Goal: Task Accomplishment & Management: Use online tool/utility

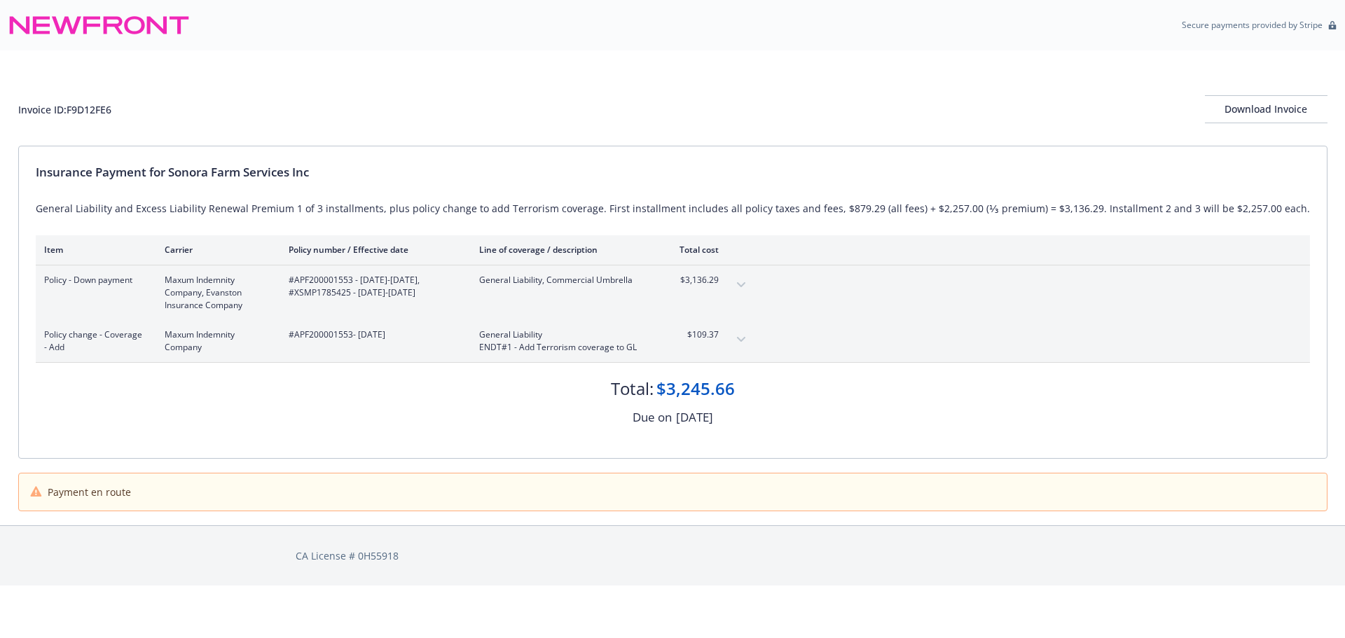
drag, startPoint x: 764, startPoint y: 335, endPoint x: 751, endPoint y: 331, distance: 13.1
click at [752, 336] on button "expand content" at bounding box center [741, 339] width 22 height 22
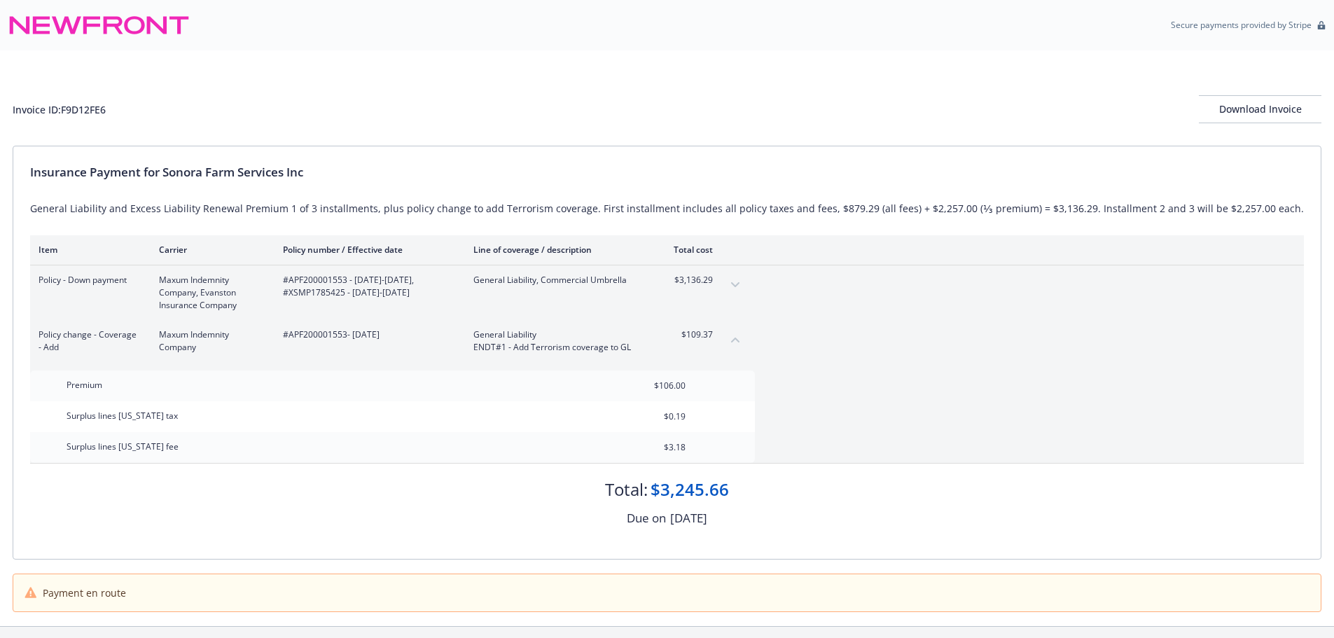
click at [747, 287] on button "expand content" at bounding box center [735, 285] width 22 height 22
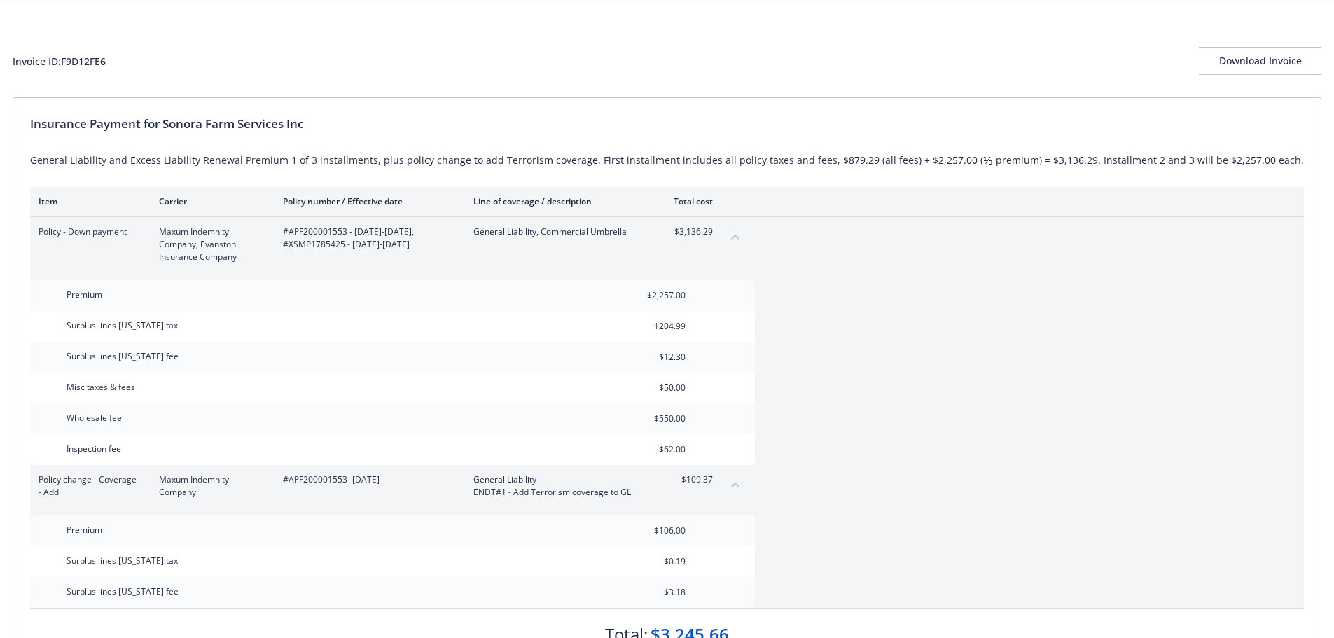
scroll to position [32, 0]
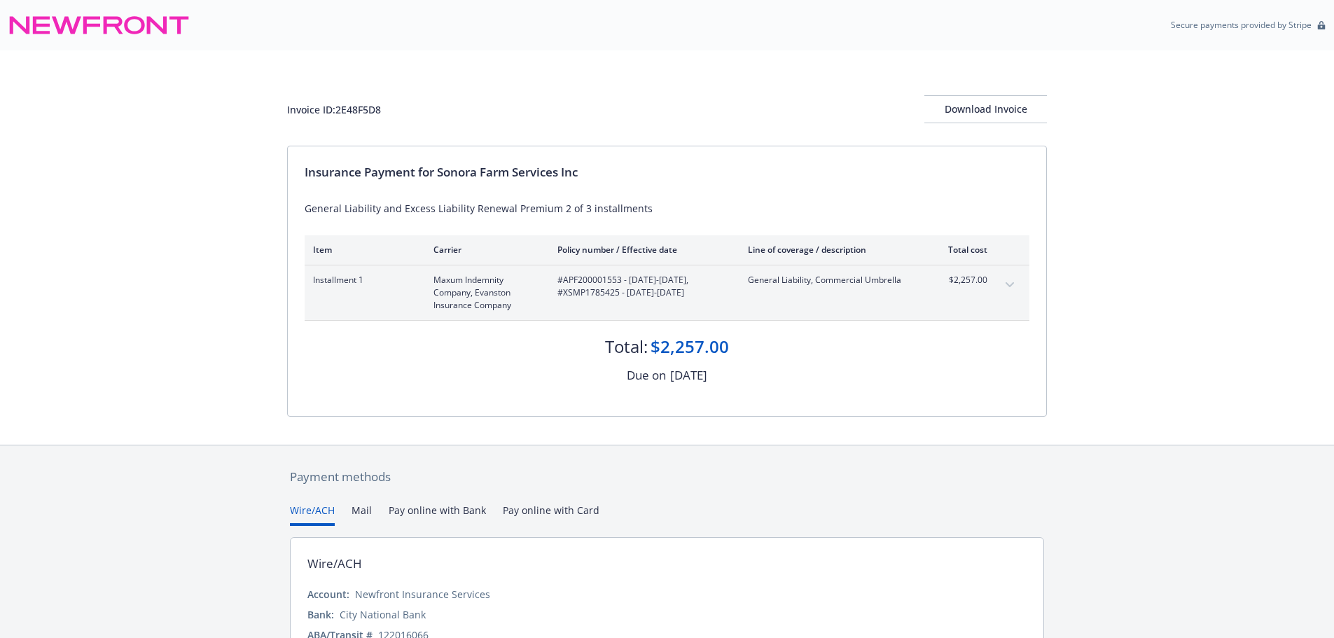
click at [1003, 286] on button "expand content" at bounding box center [1010, 285] width 22 height 22
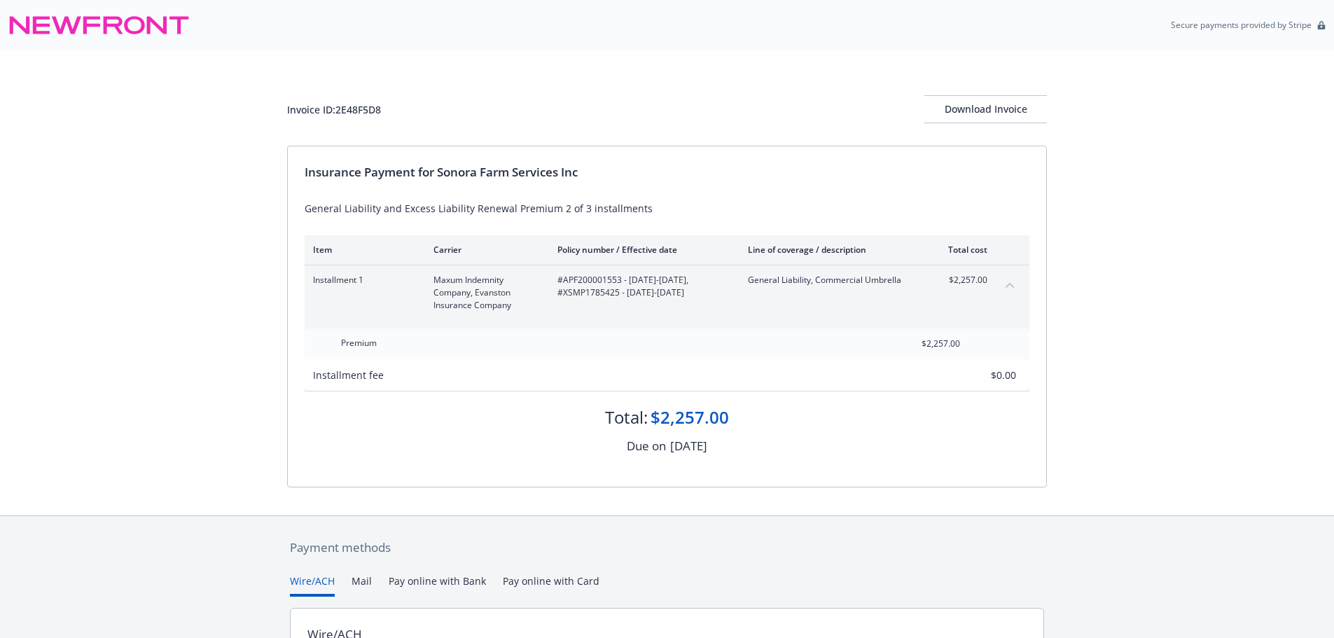
click at [1003, 286] on button "collapse content" at bounding box center [1010, 285] width 22 height 22
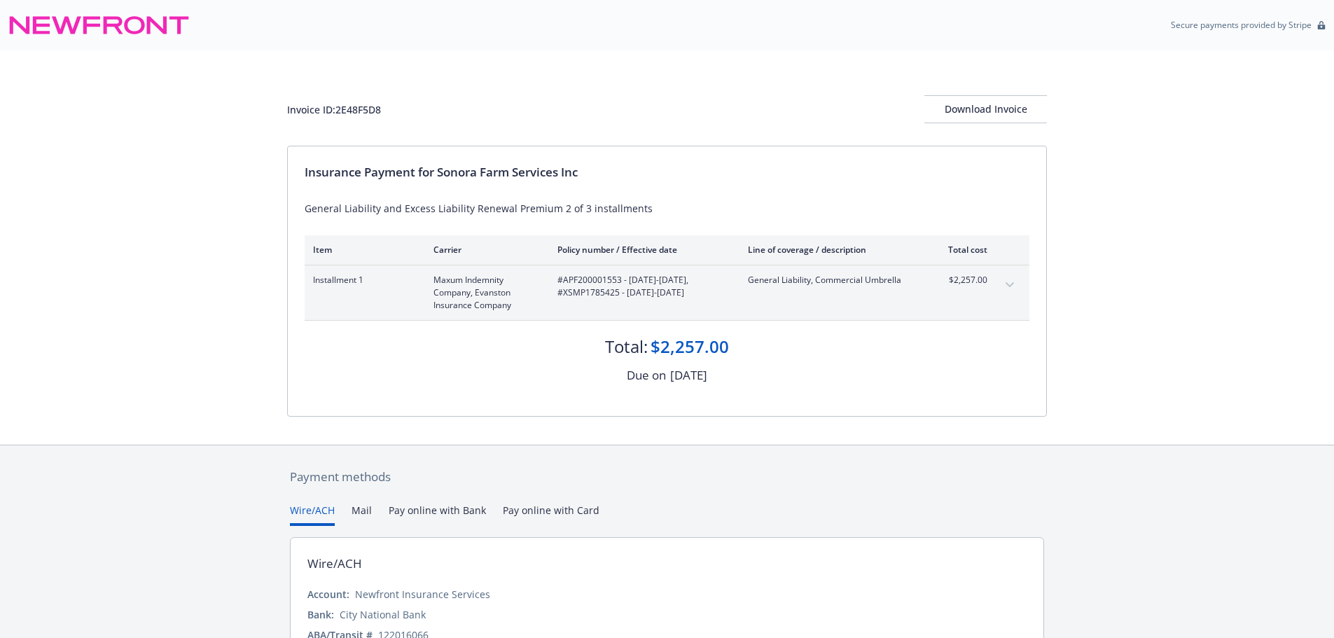
click at [1012, 286] on icon "expand content" at bounding box center [1010, 285] width 8 height 6
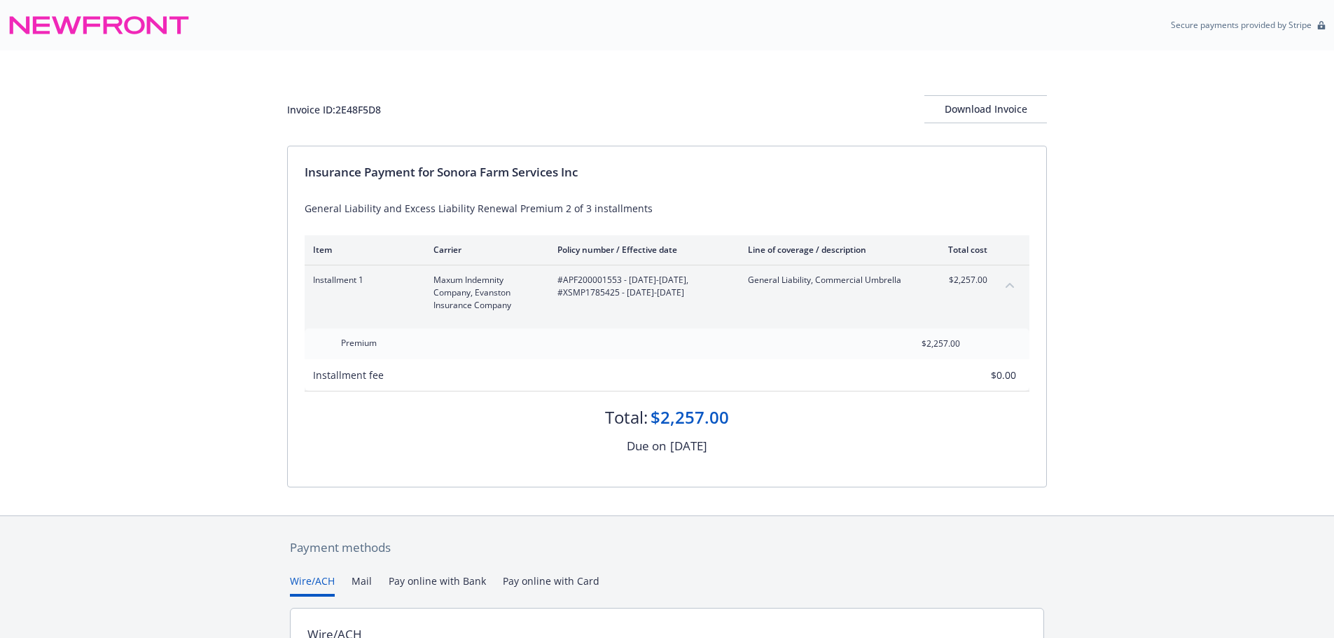
click at [1012, 286] on icon "collapse content" at bounding box center [1010, 285] width 8 height 5
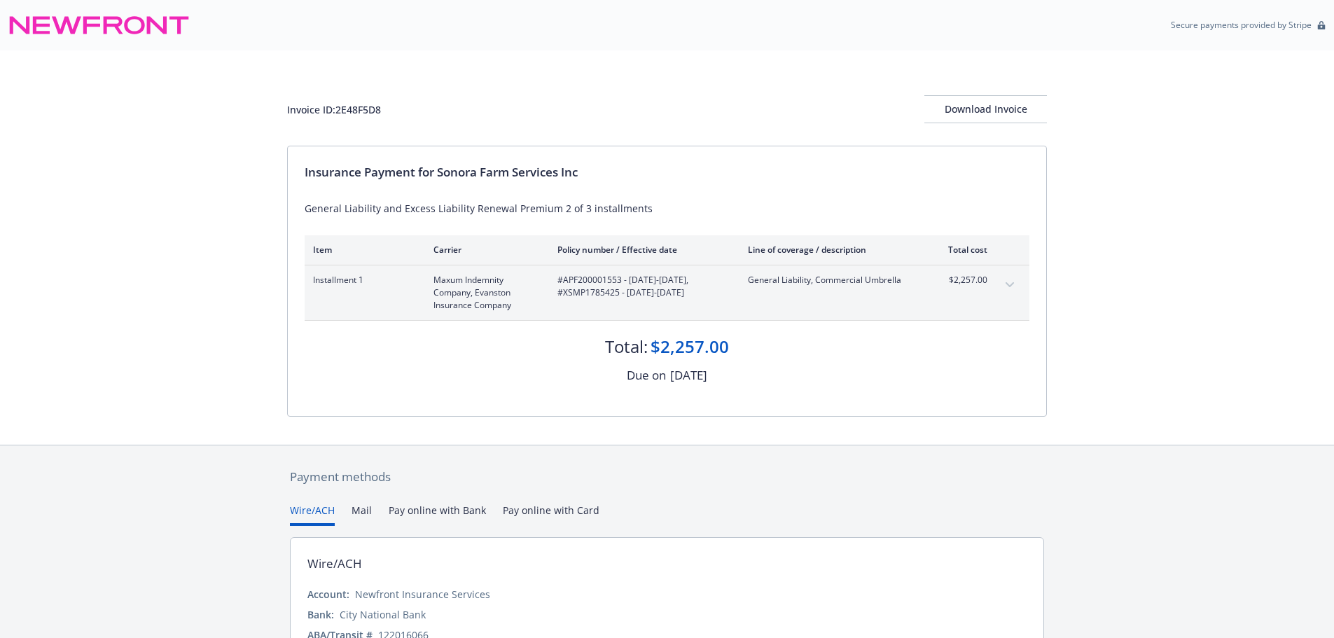
click at [1010, 282] on button "expand content" at bounding box center [1010, 285] width 22 height 22
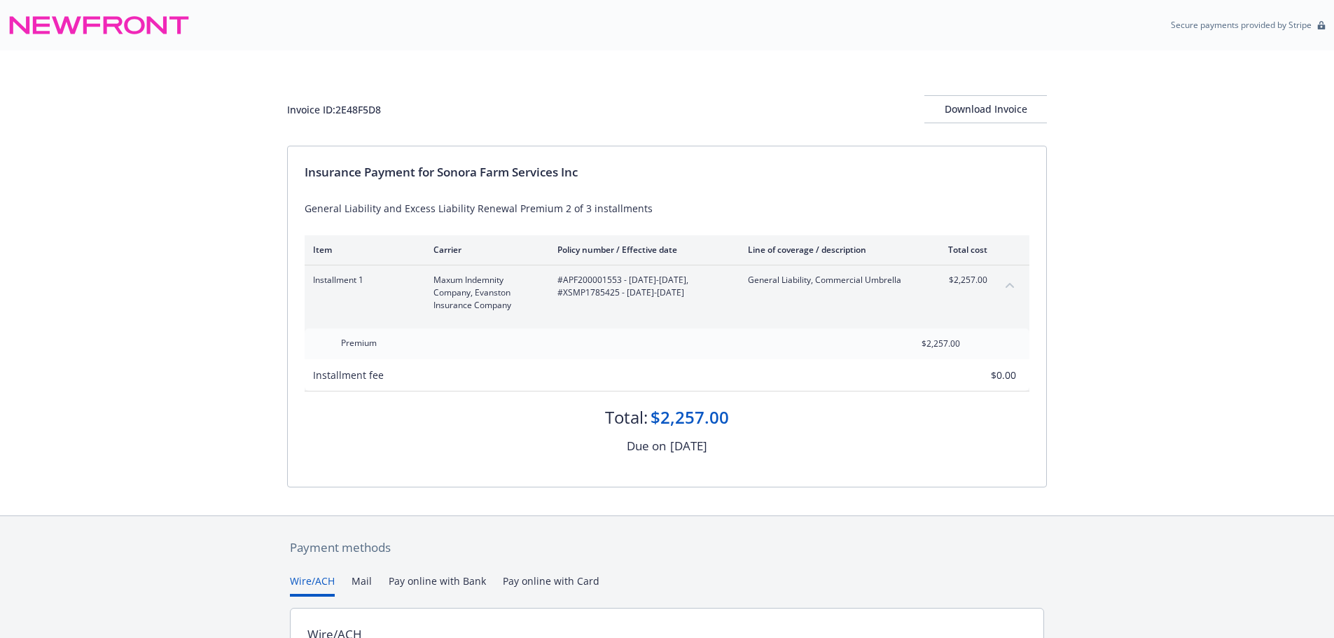
click at [1010, 282] on icon "collapse content" at bounding box center [1010, 285] width 8 height 6
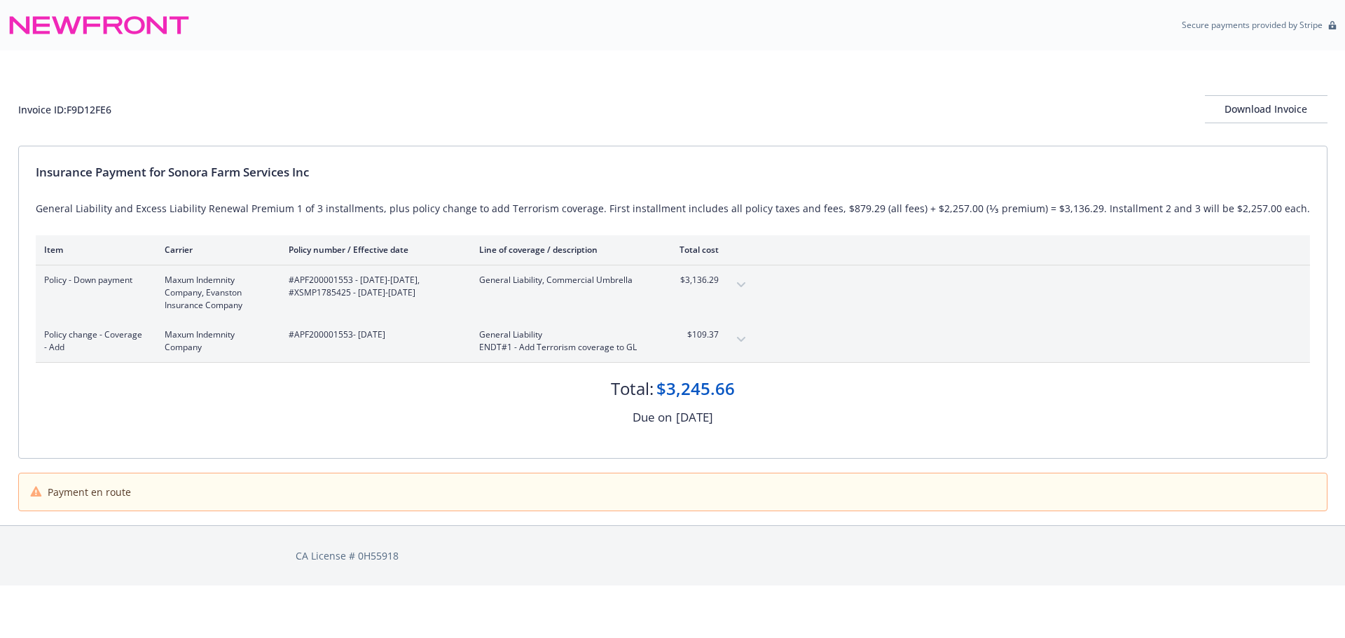
click at [752, 285] on button "expand content" at bounding box center [741, 285] width 22 height 22
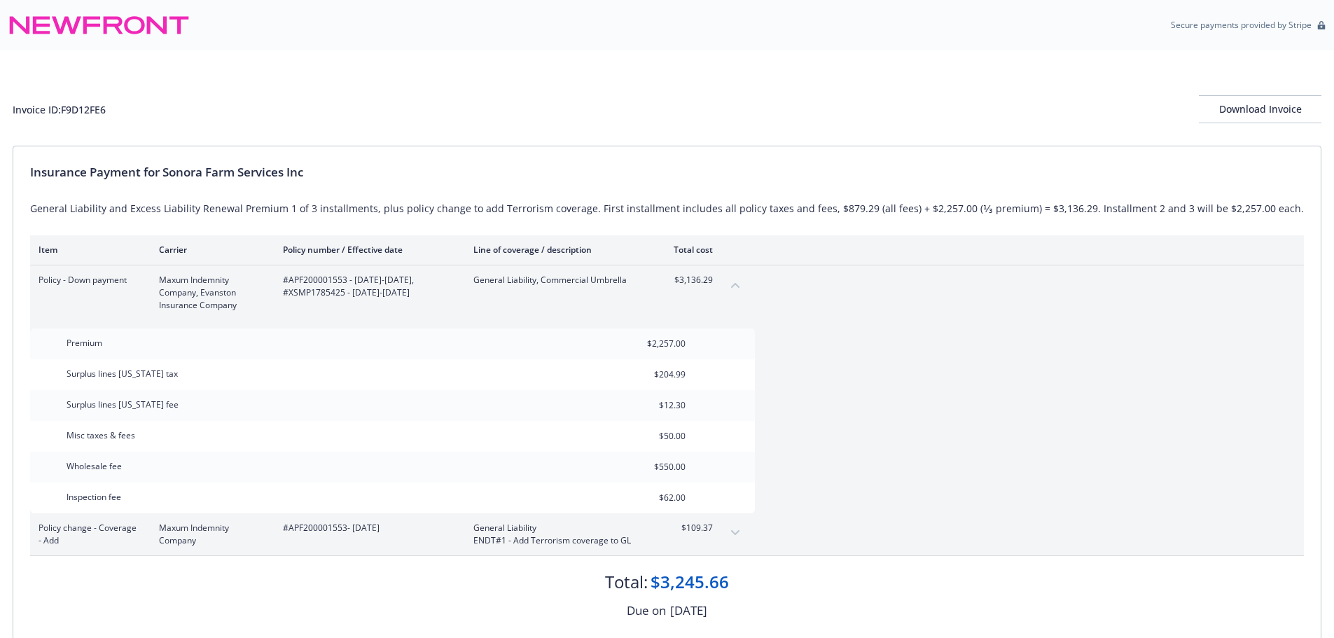
click at [740, 534] on icon "expand content" at bounding box center [735, 532] width 8 height 5
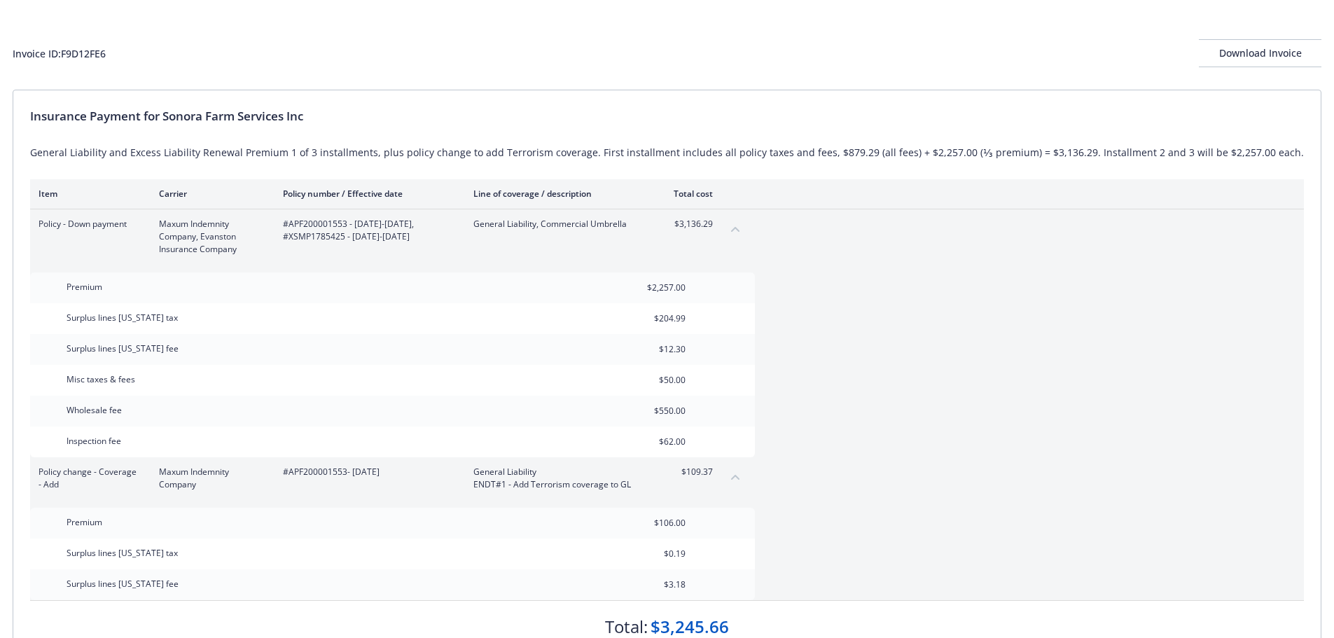
scroll to position [140, 0]
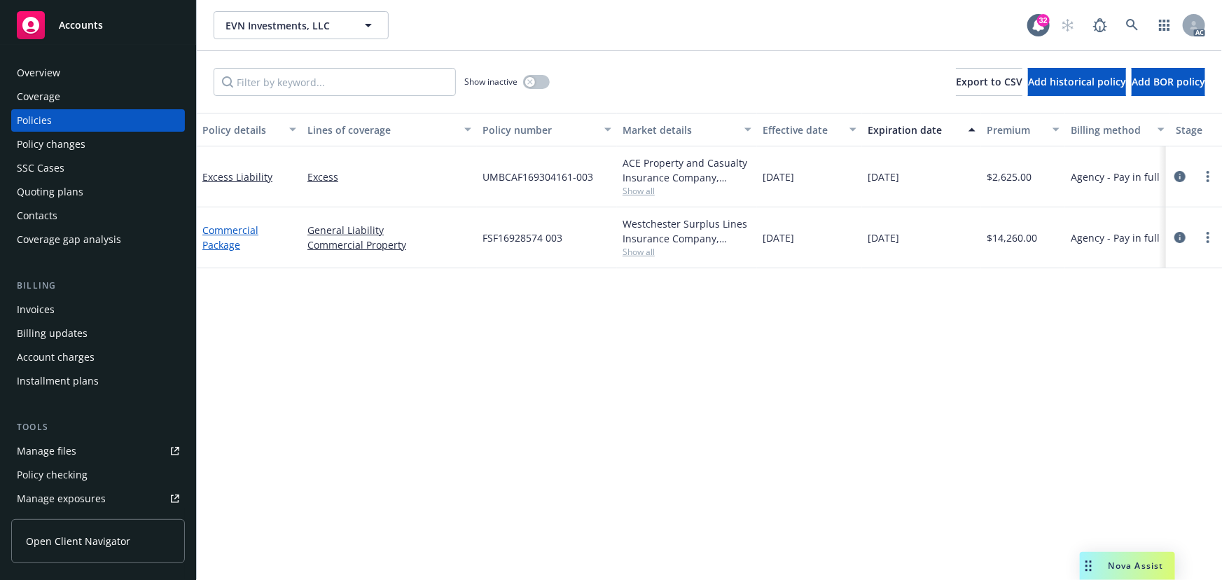
click at [219, 234] on link "Commercial Package" at bounding box center [230, 237] width 56 height 28
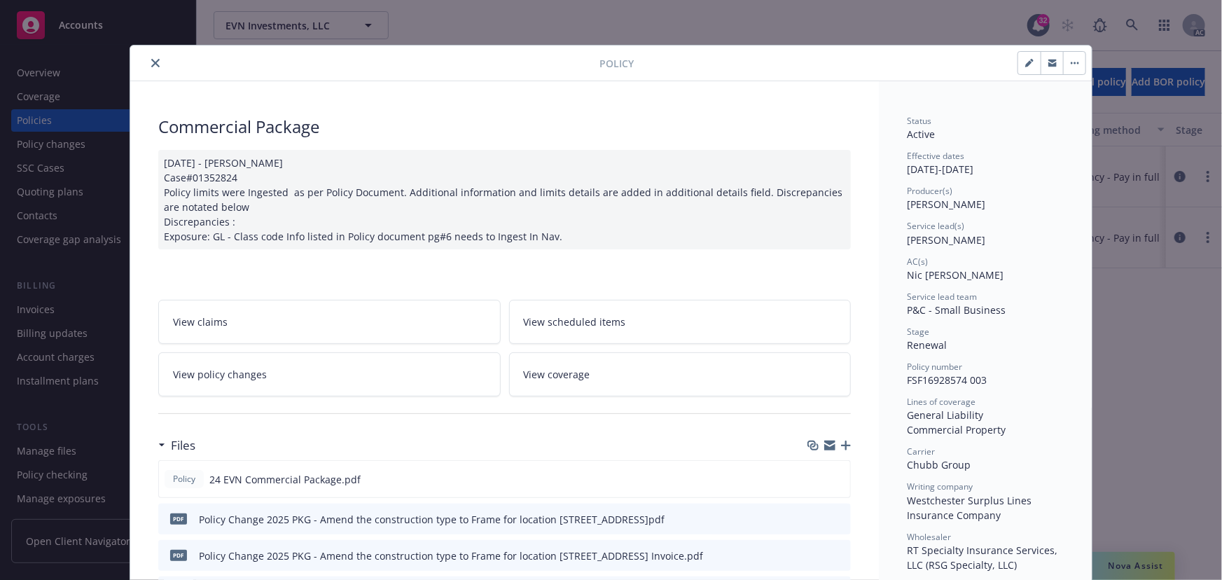
click at [154, 64] on icon "close" at bounding box center [155, 63] width 8 height 8
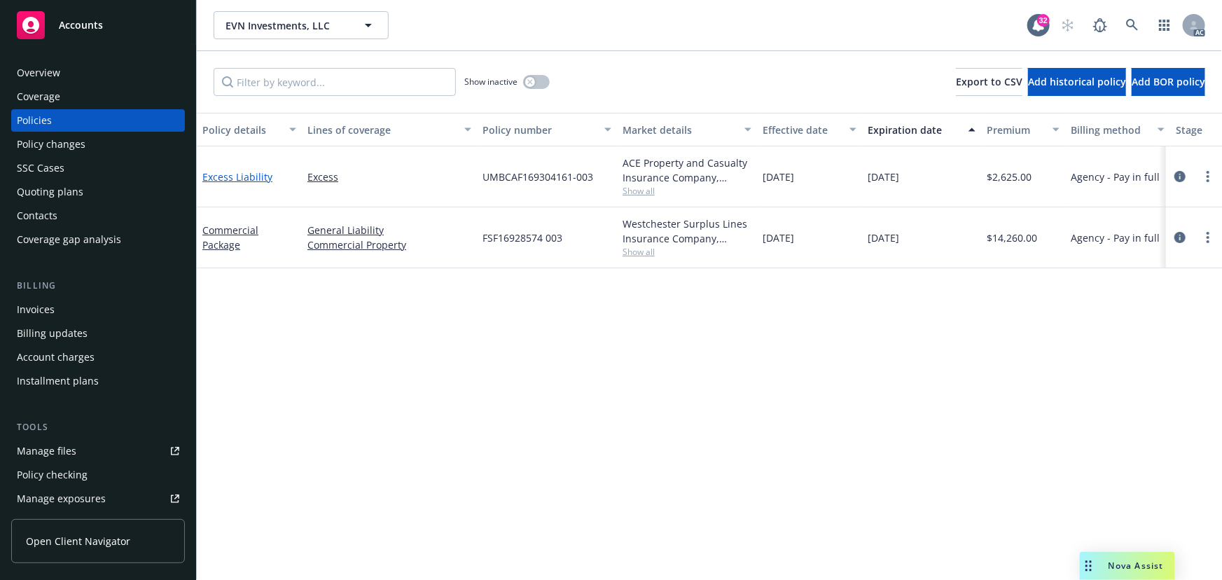
click at [241, 177] on link "Excess Liability" at bounding box center [237, 176] width 70 height 13
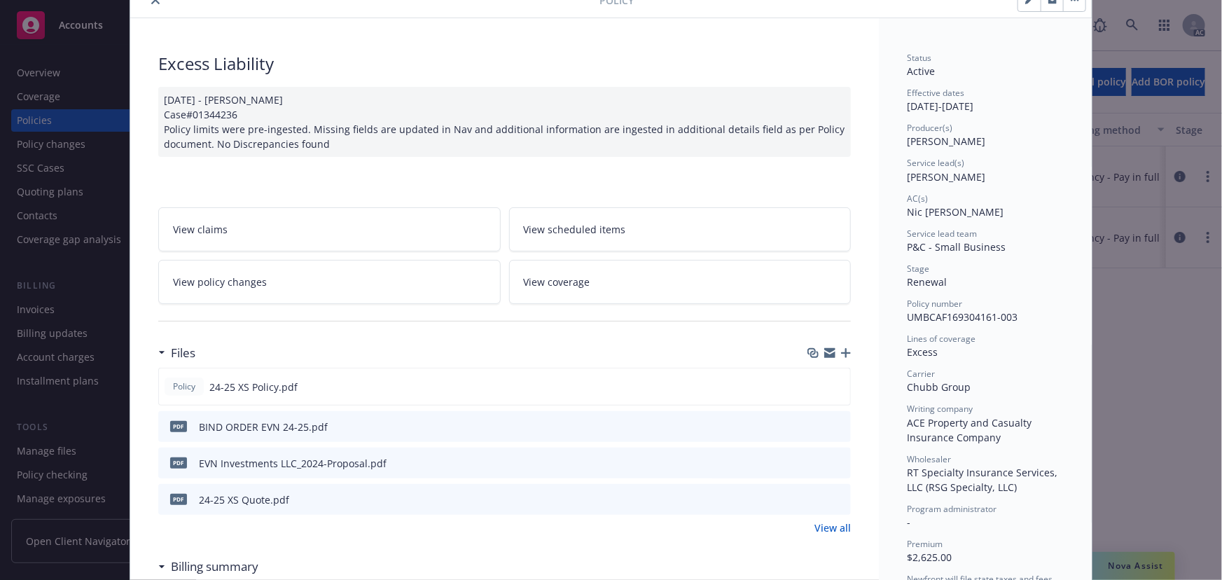
scroll to position [190, 0]
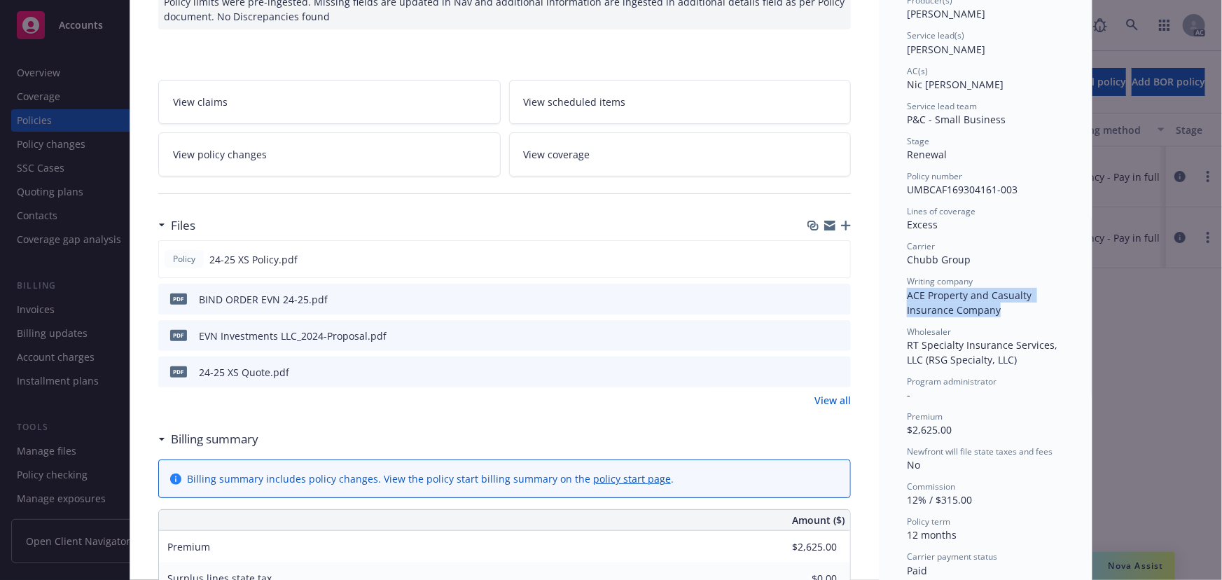
drag, startPoint x: 899, startPoint y: 296, endPoint x: 1005, endPoint y: 307, distance: 107.0
copy span "ACE Property and Casualty Insurance Company"
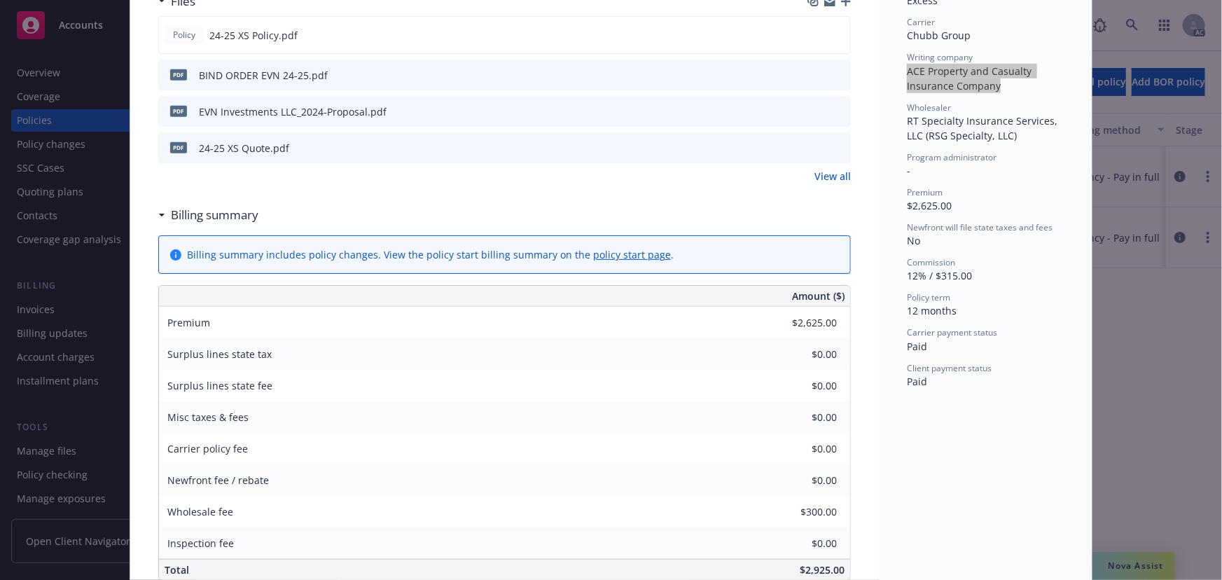
scroll to position [509, 0]
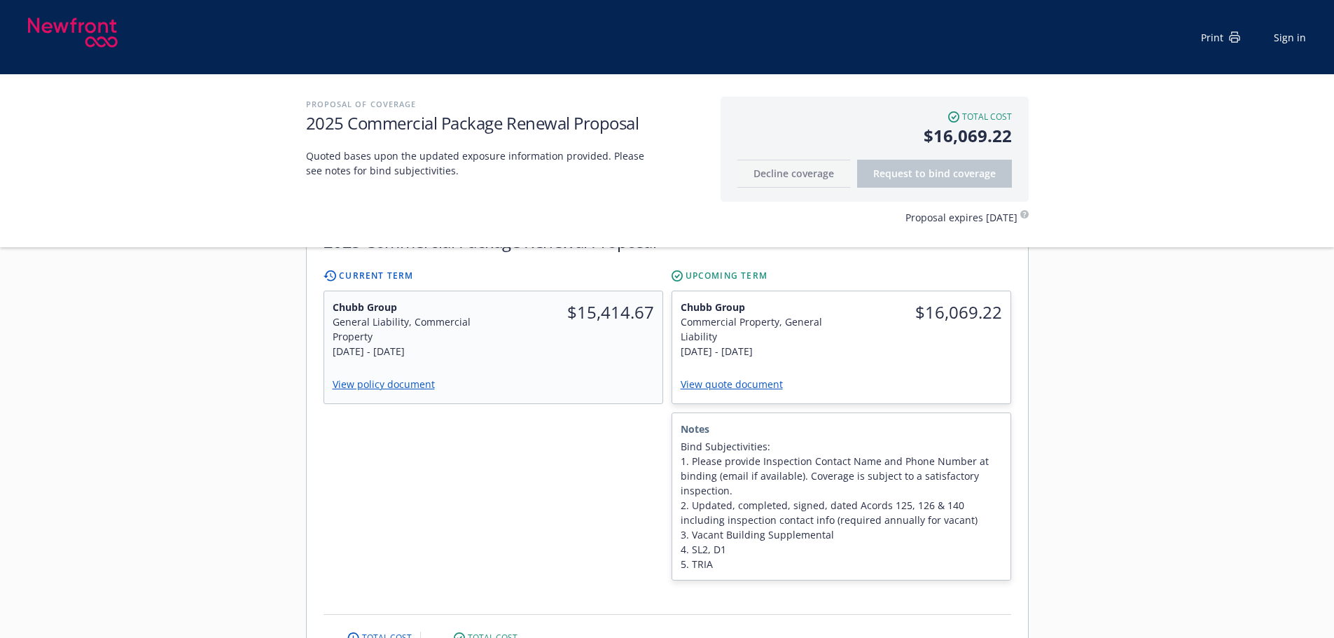
scroll to position [420, 0]
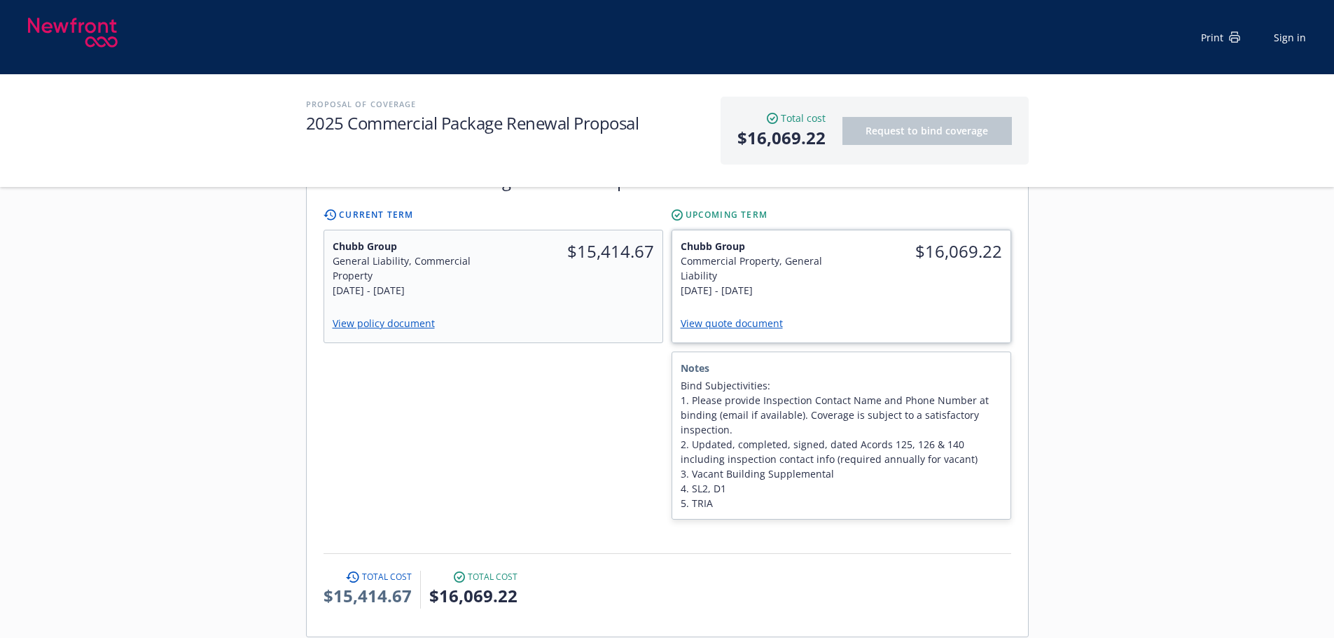
click at [749, 317] on link "View quote document" at bounding box center [737, 323] width 113 height 13
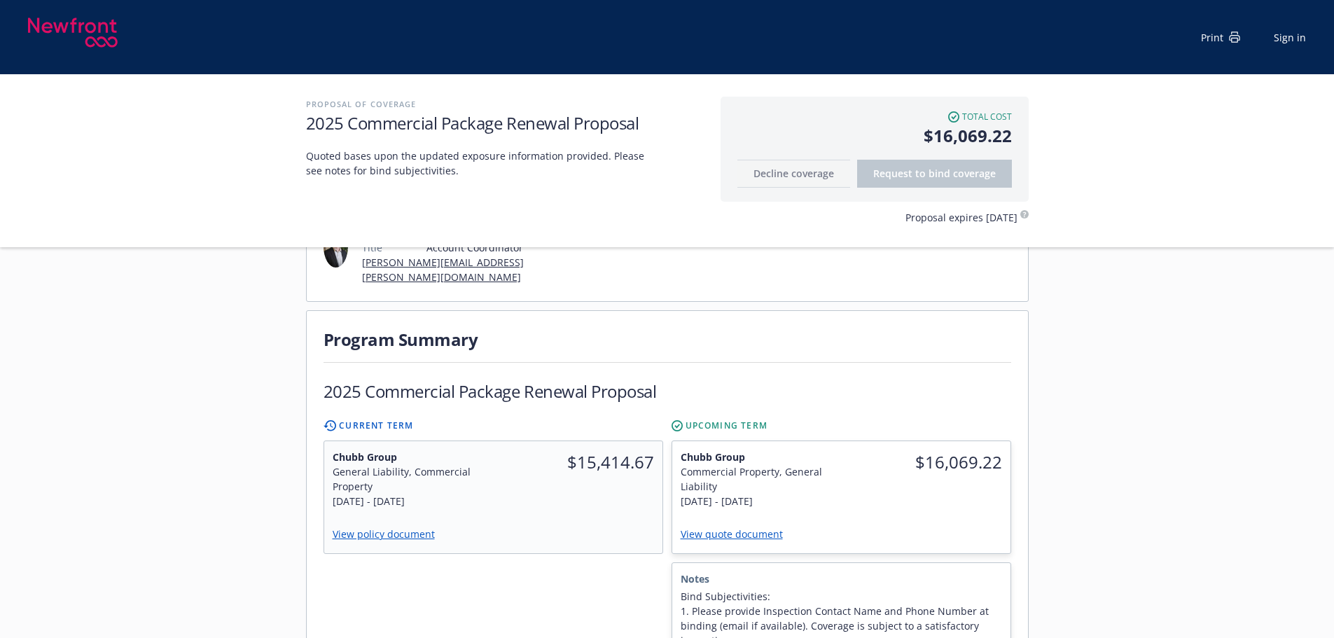
scroll to position [210, 0]
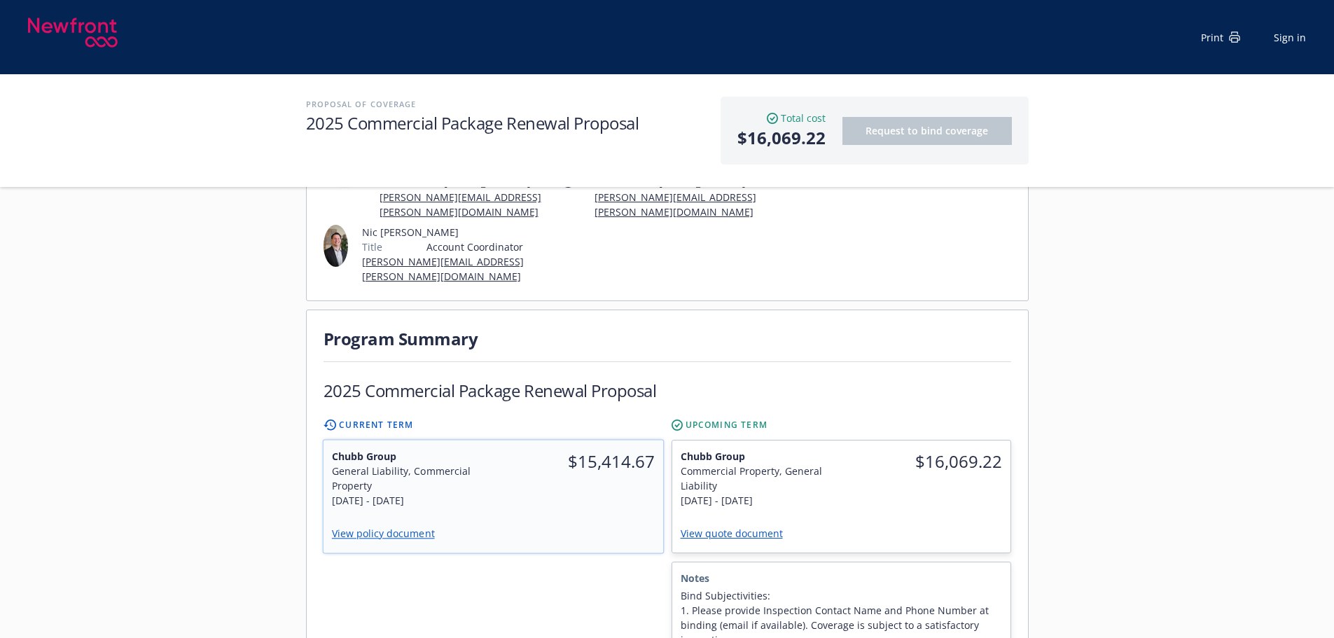
click at [594, 483] on div "$15,414.67" at bounding box center [578, 479] width 170 height 76
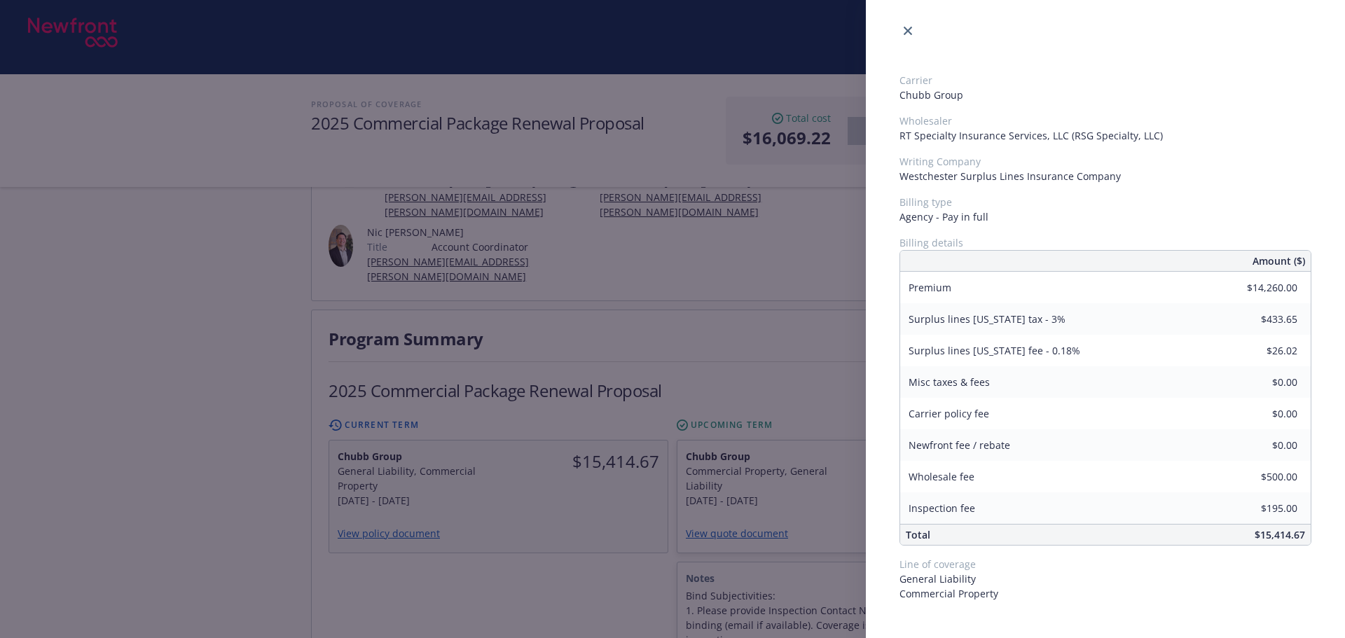
click at [600, 551] on div "Carrier Chubb Group Wholesaler RT Specialty Insurance Services, LLC (RSG Specia…" at bounding box center [672, 319] width 1345 height 638
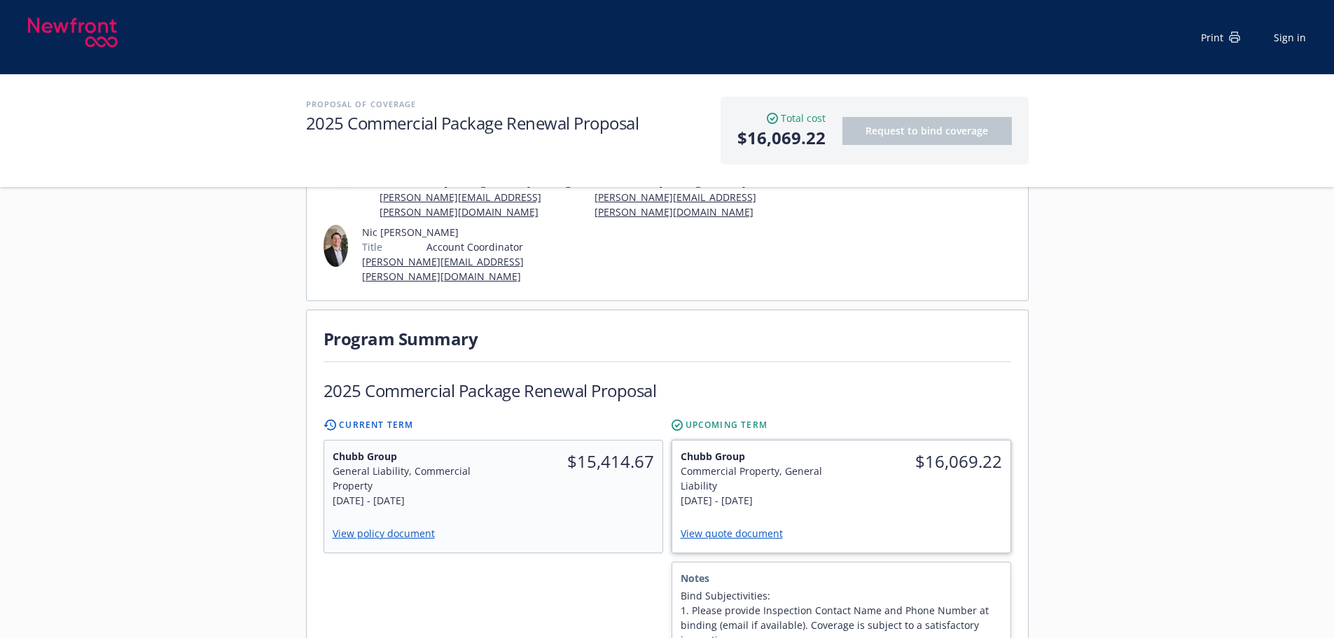
click at [875, 460] on div "$16,069.22" at bounding box center [925, 479] width 169 height 76
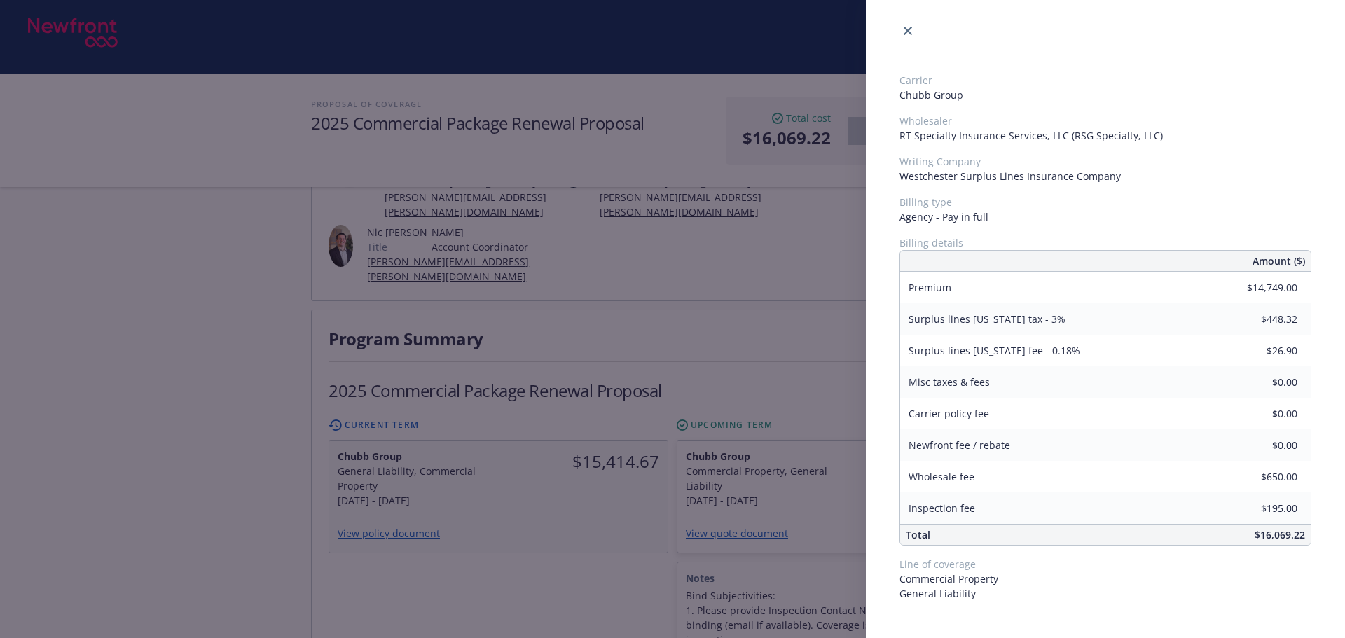
click at [599, 525] on div "Carrier Chubb Group Wholesaler RT Specialty Insurance Services, LLC (RSG Specia…" at bounding box center [672, 319] width 1345 height 638
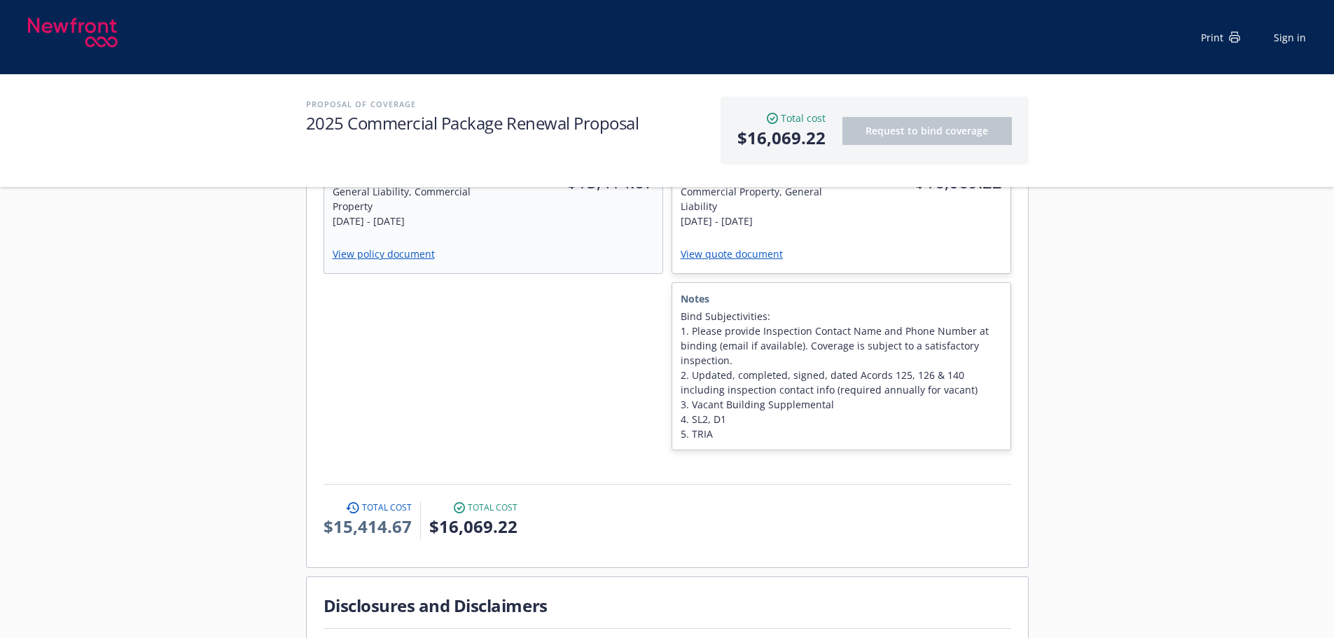
scroll to position [490, 0]
click at [920, 244] on div "View quote document" at bounding box center [841, 254] width 321 height 20
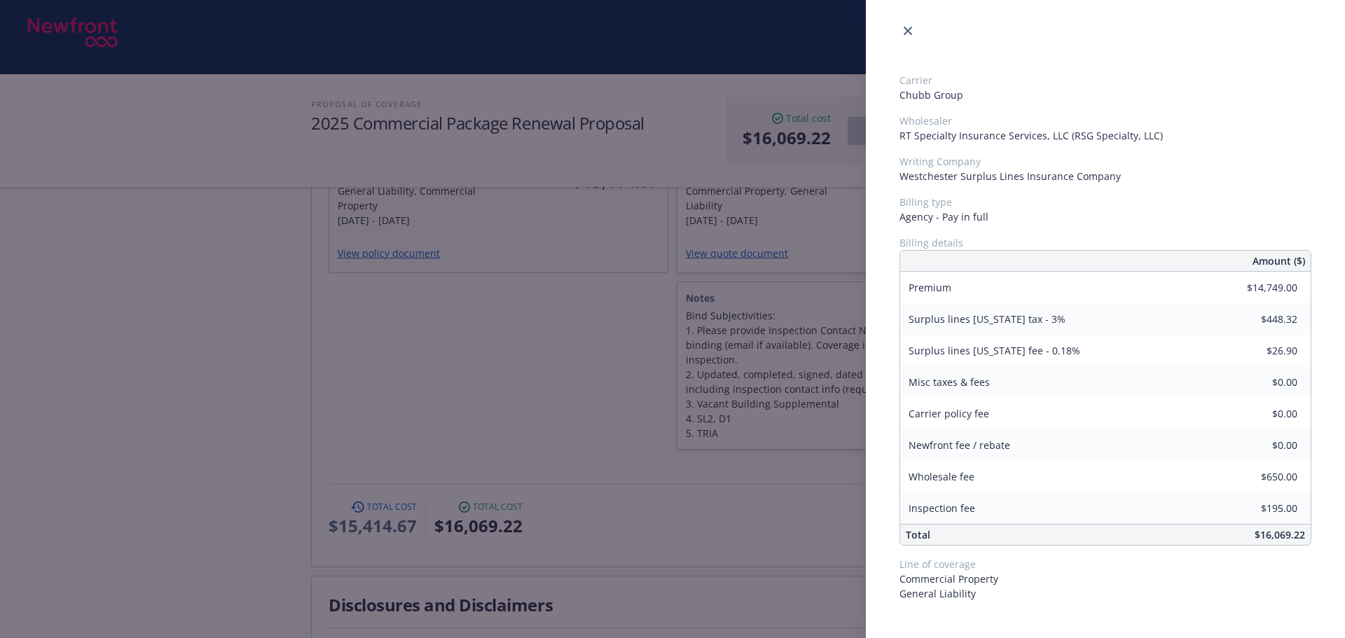
click at [781, 535] on div "Carrier Chubb Group Wholesaler RT Specialty Insurance Services, LLC (RSG Specia…" at bounding box center [672, 319] width 1345 height 638
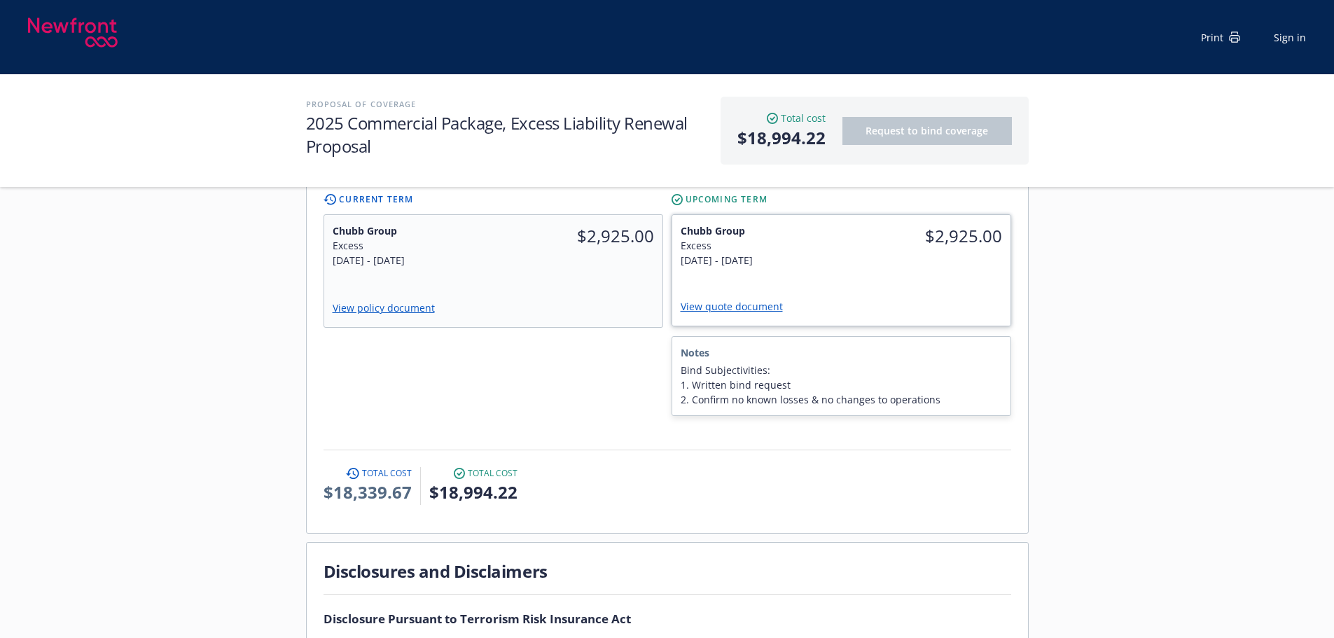
scroll to position [560, 0]
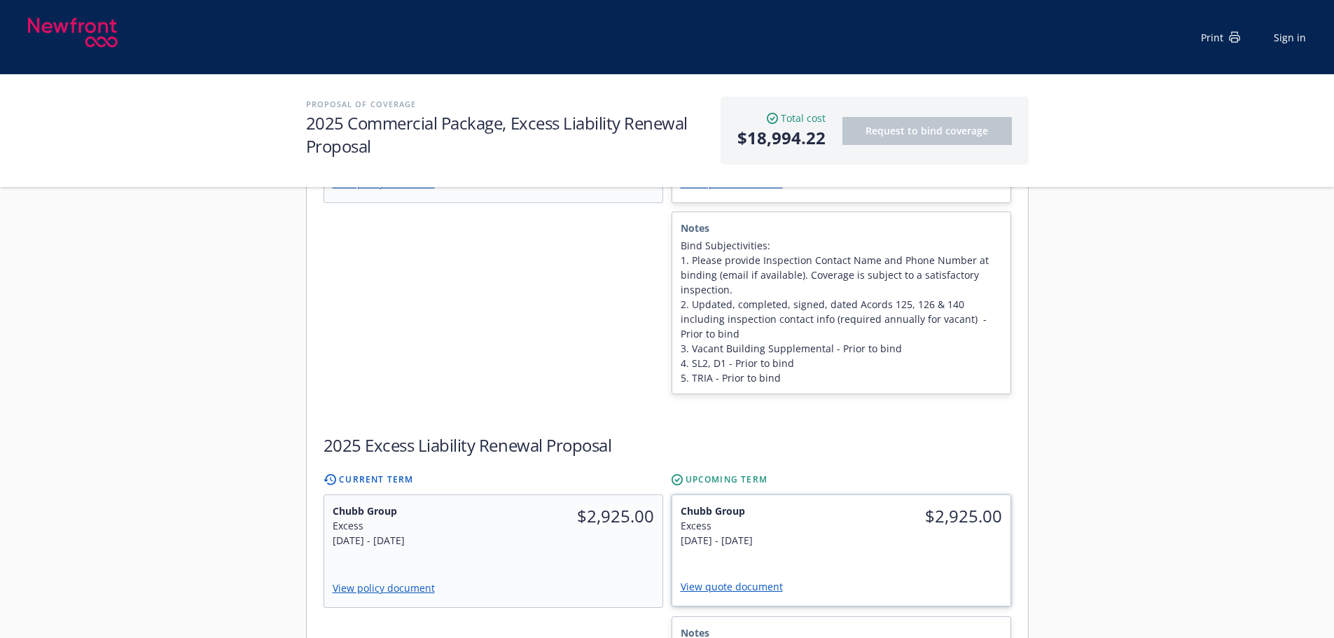
click at [742, 580] on link "View quote document" at bounding box center [737, 586] width 113 height 13
click at [555, 496] on div "$2,925.00" at bounding box center [578, 525] width 170 height 61
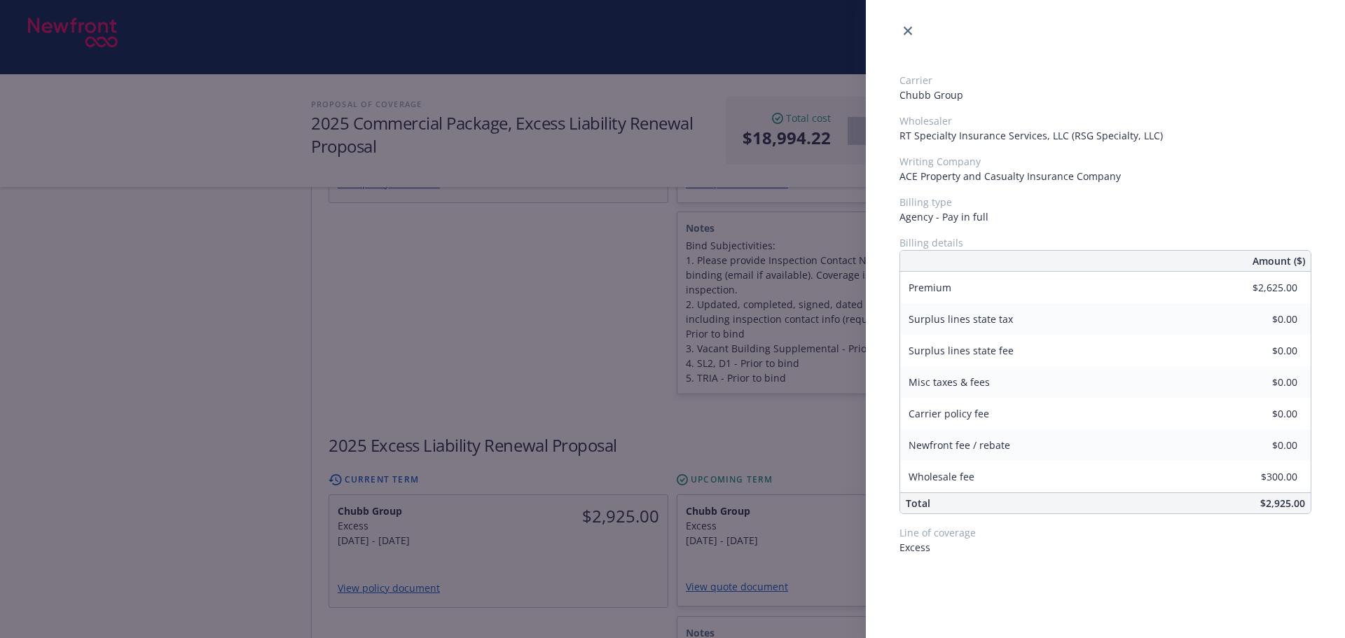
click at [618, 614] on div "Carrier Chubb Group Wholesaler RT Specialty Insurance Services, LLC (RSG Specia…" at bounding box center [672, 319] width 1345 height 638
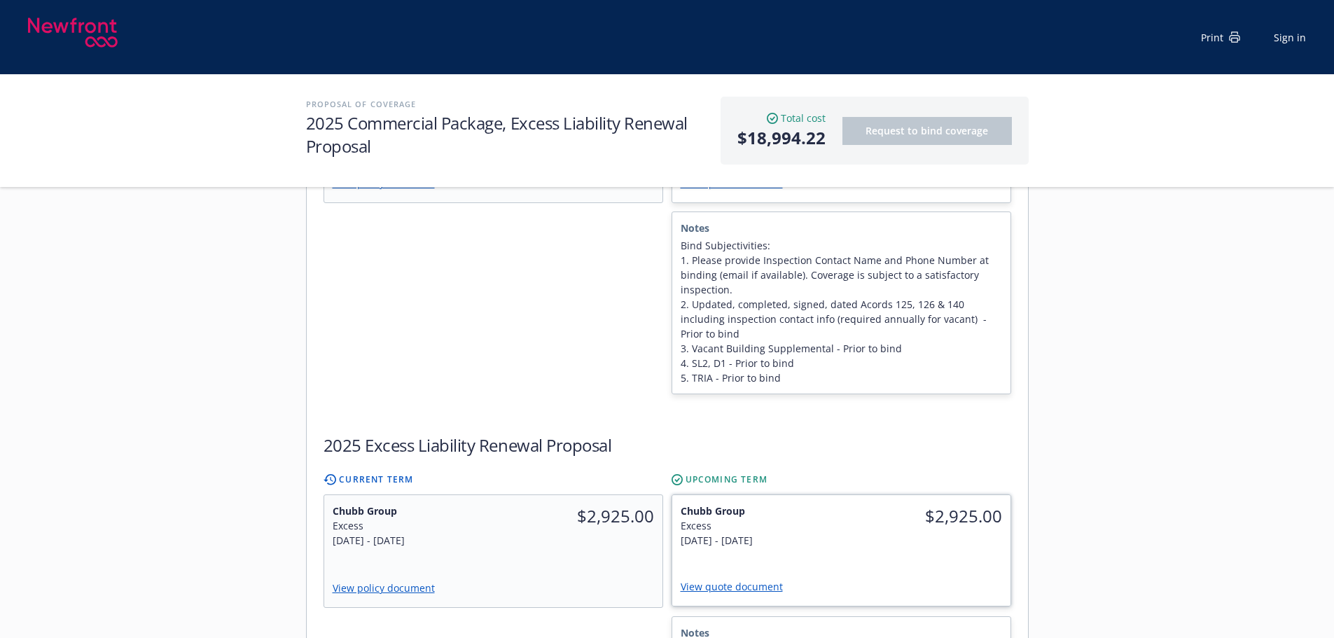
click at [948, 509] on div "$2,925.00" at bounding box center [925, 525] width 169 height 61
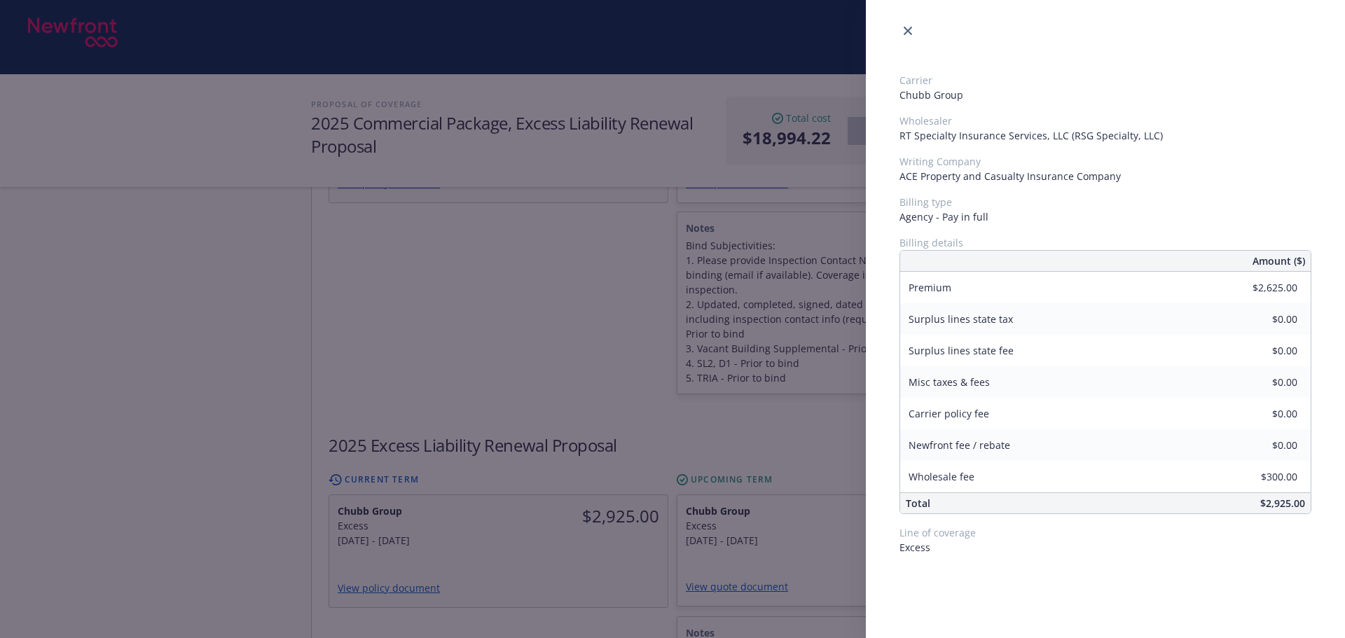
click at [591, 518] on div "Carrier Chubb Group Wholesaler RT Specialty Insurance Services, LLC (RSG Specia…" at bounding box center [672, 319] width 1345 height 638
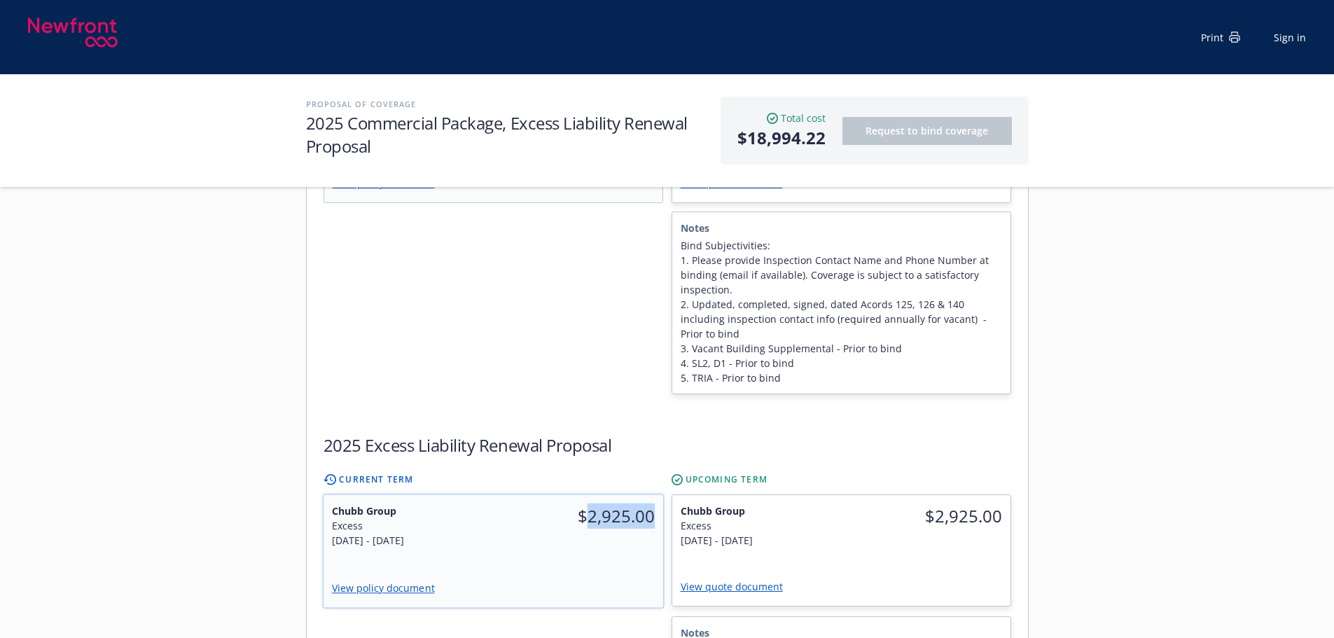
click at [590, 518] on div "Chubb Group Excess 11/18/2024 - 11/18/2025 $2,925.00 View policy document" at bounding box center [493, 551] width 340 height 113
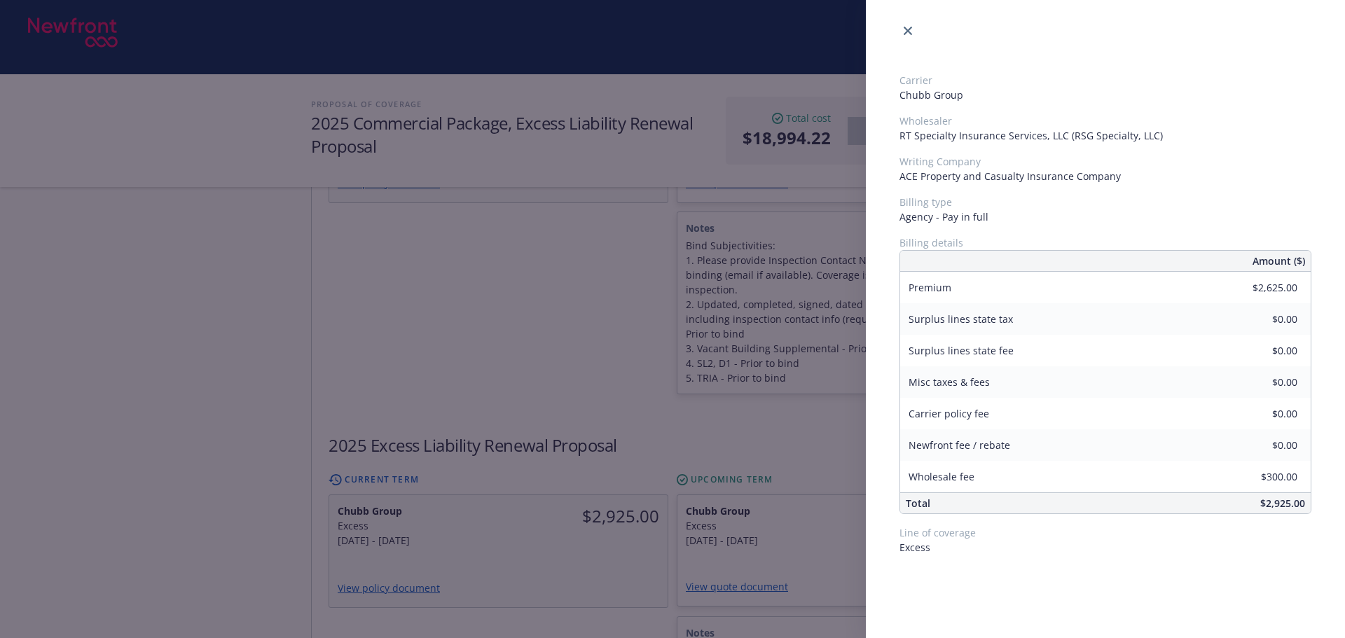
click at [601, 595] on div "Carrier Chubb Group Wholesaler RT Specialty Insurance Services, LLC (RSG Specia…" at bounding box center [672, 319] width 1345 height 638
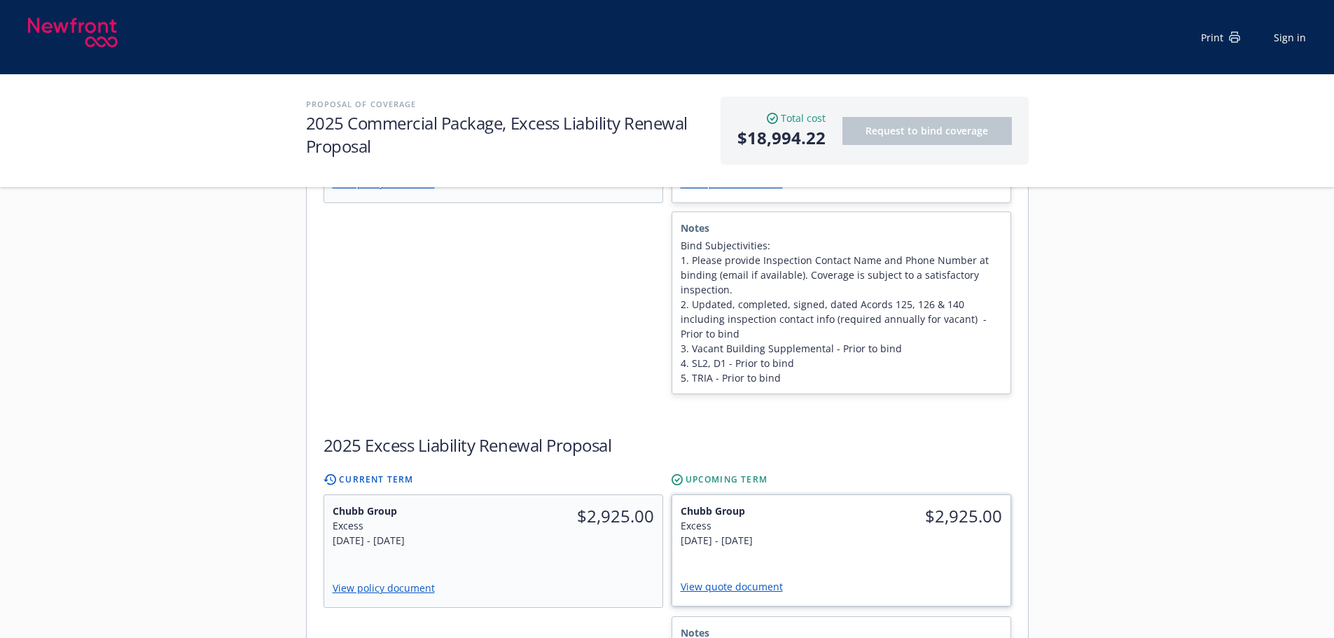
click at [826, 506] on div "Chubb Group Excess 11/18/2025 - 11/18/2026" at bounding box center [756, 525] width 169 height 61
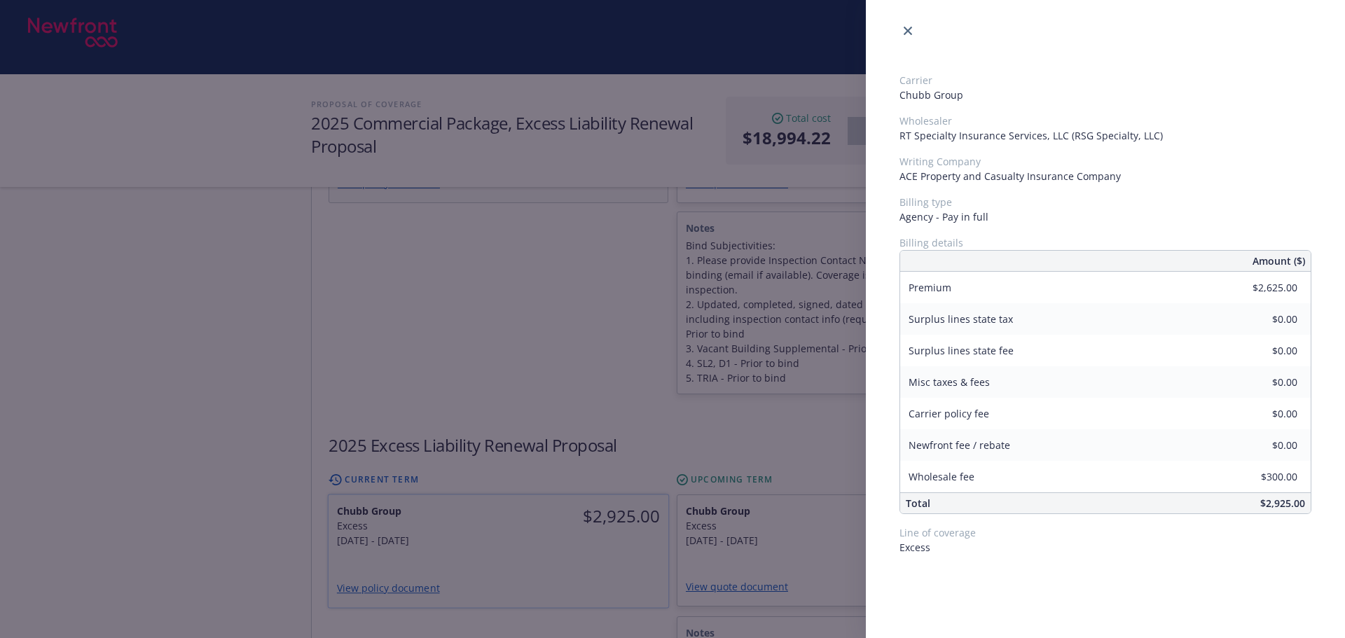
click at [621, 557] on div "Carrier Chubb Group Wholesaler RT Specialty Insurance Services, LLC (RSG Specia…" at bounding box center [672, 319] width 1345 height 638
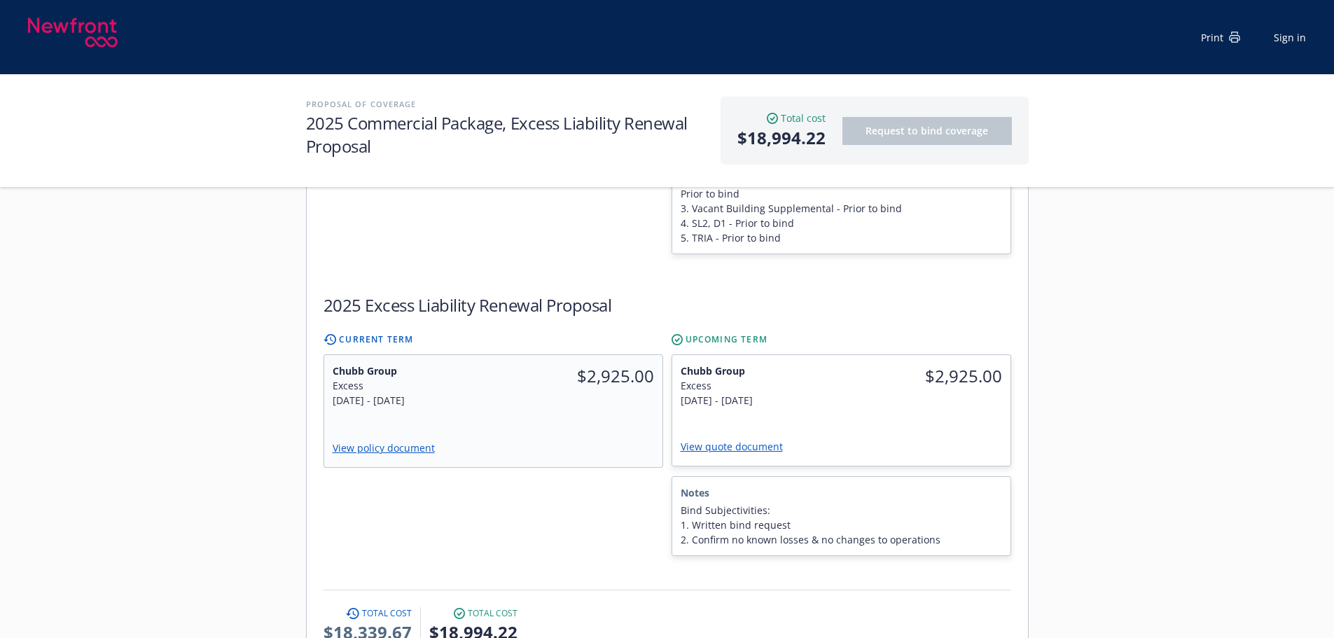
scroll to position [490, 0]
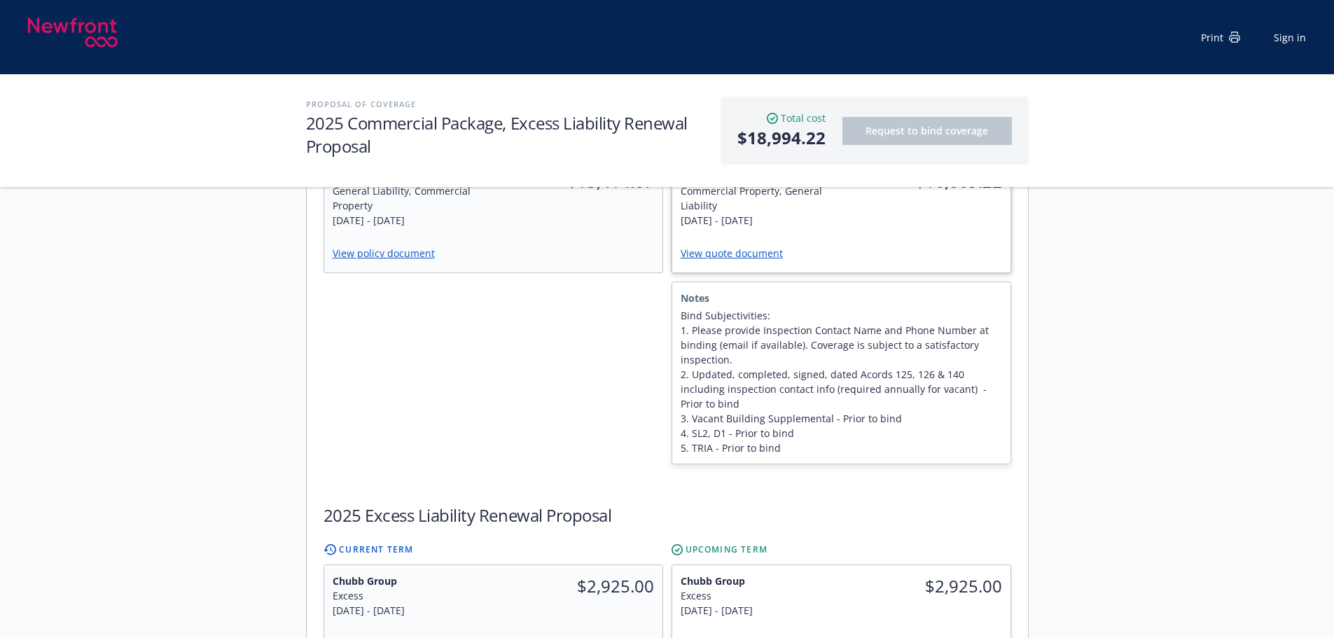
click at [748, 247] on link "View quote document" at bounding box center [737, 253] width 113 height 13
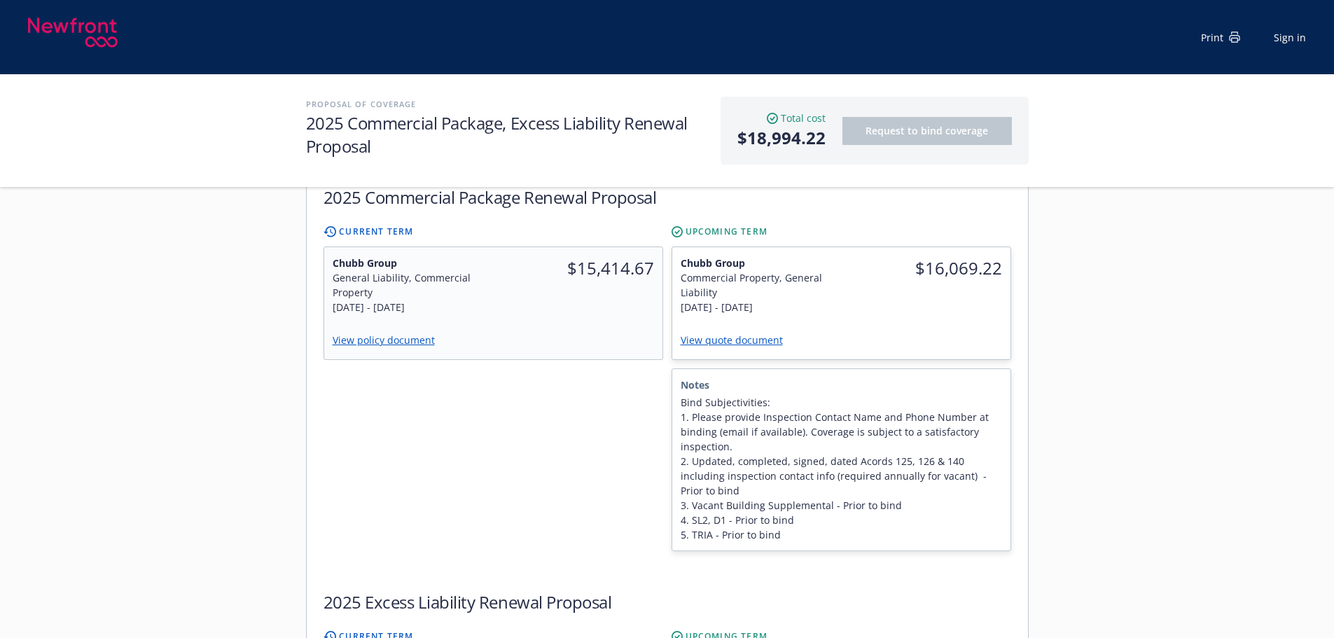
scroll to position [280, 0]
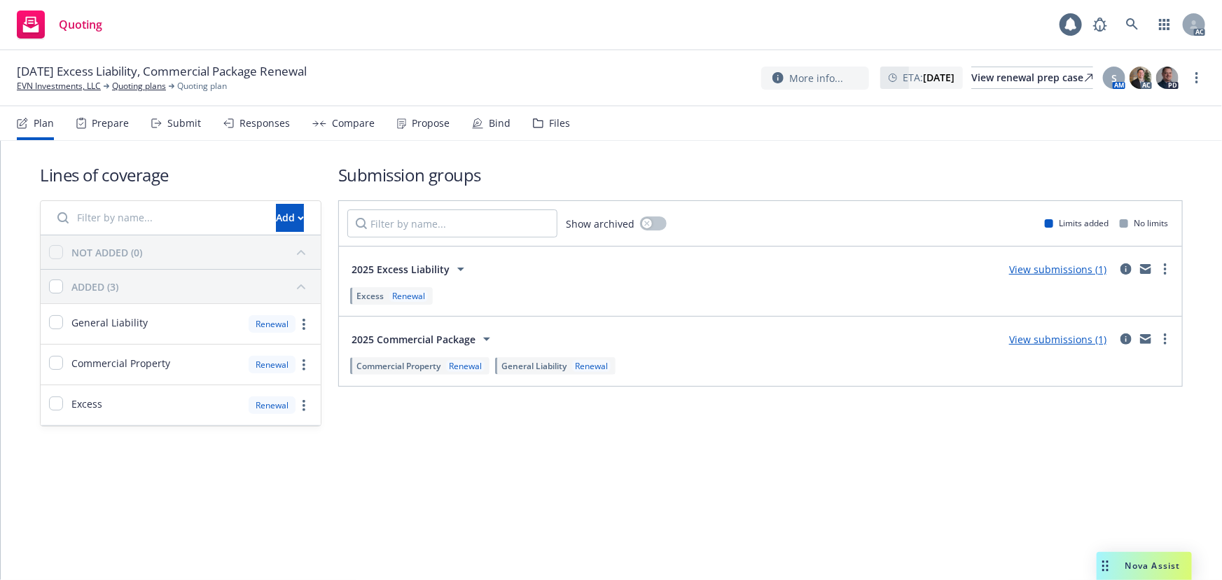
click at [252, 119] on div "Responses" at bounding box center [265, 123] width 50 height 11
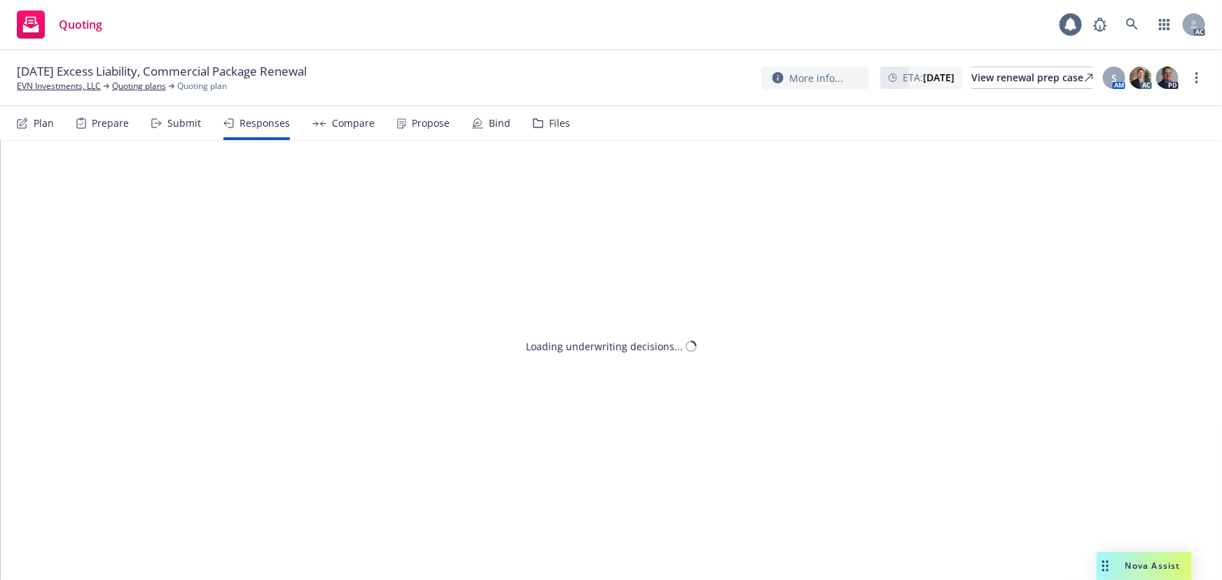
click at [413, 118] on div "Propose" at bounding box center [431, 123] width 38 height 11
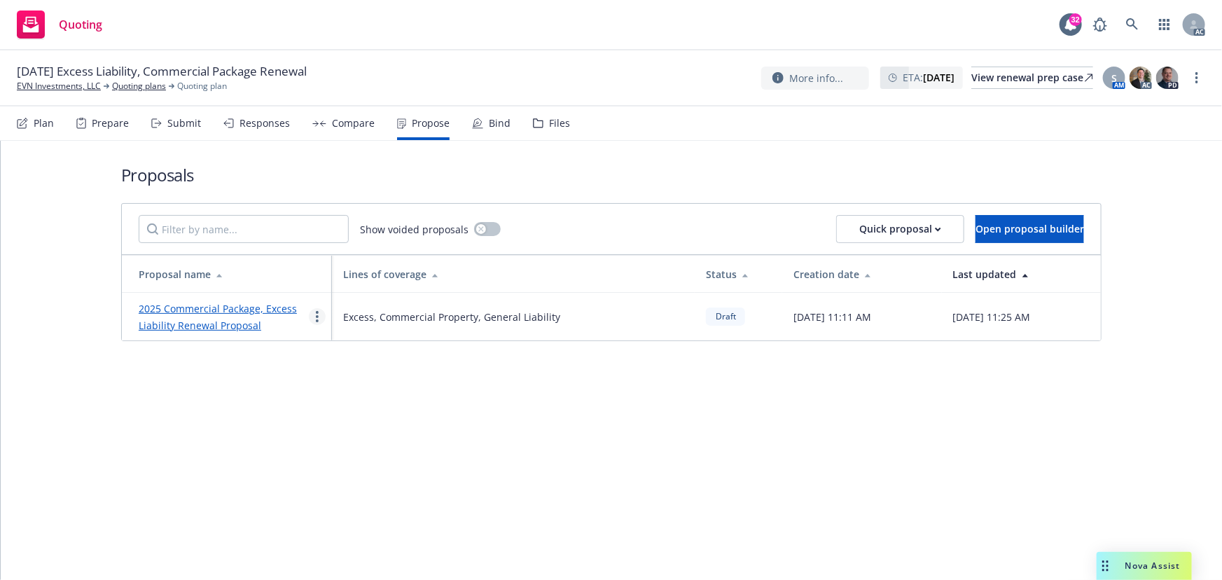
click at [321, 312] on link "more" at bounding box center [317, 316] width 17 height 17
click at [347, 461] on span "See client view" at bounding box center [361, 462] width 103 height 13
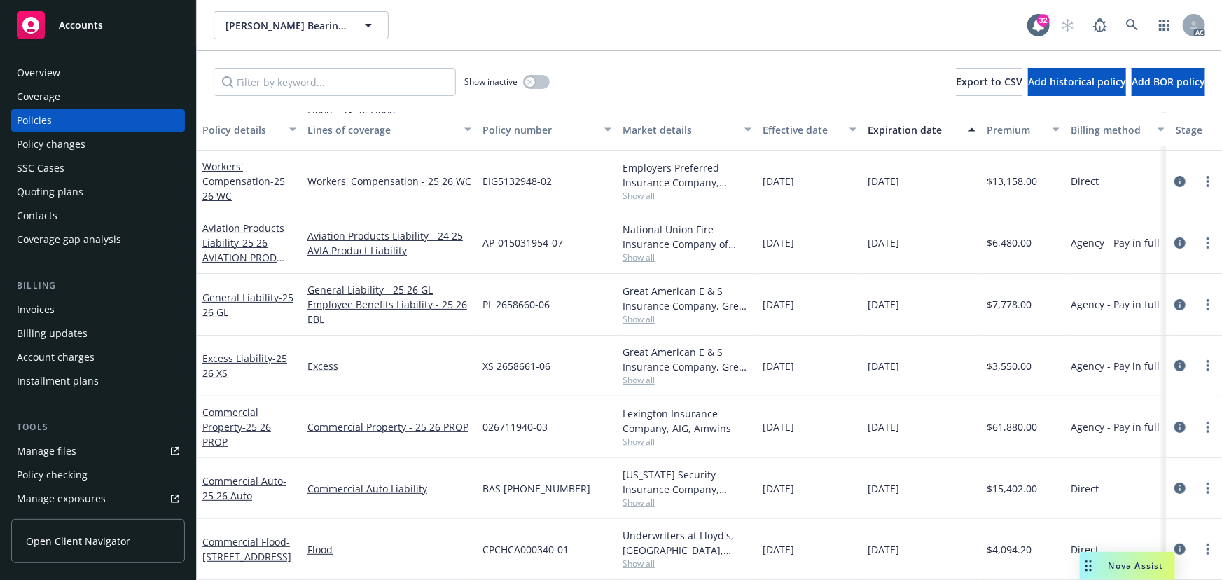
scroll to position [123, 335]
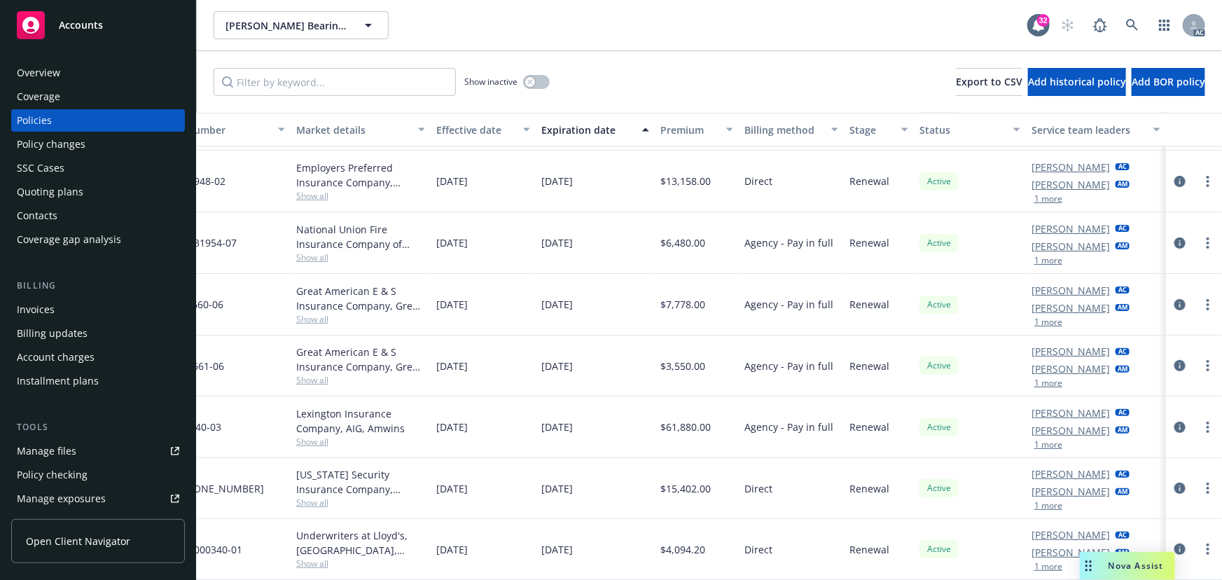
click at [1034, 318] on button "1 more" at bounding box center [1048, 322] width 28 height 8
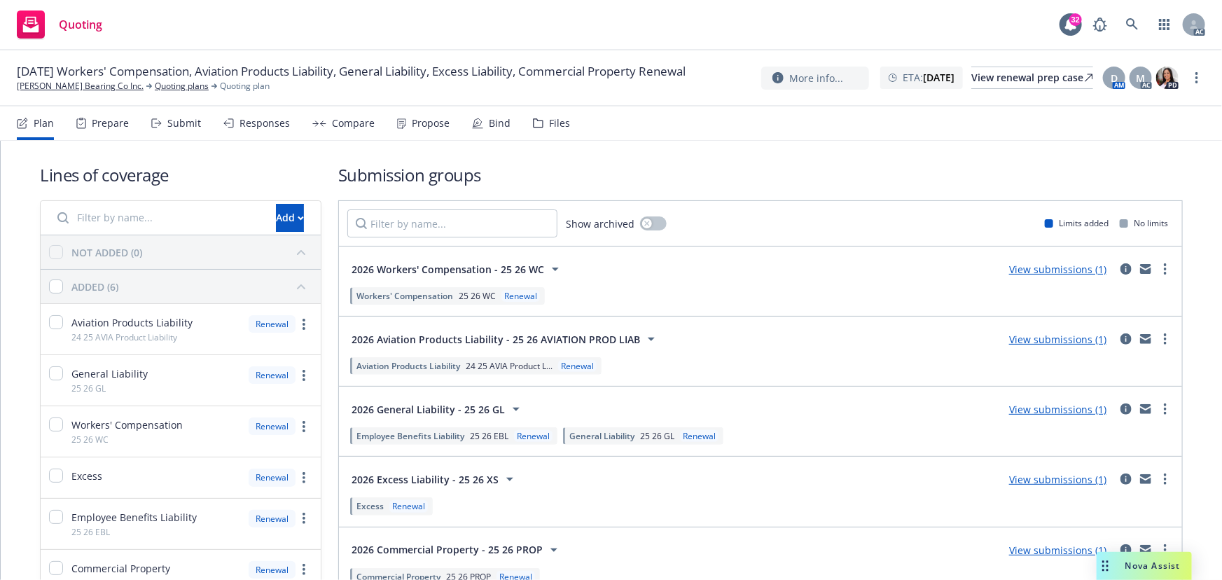
click at [176, 136] on div "Submit" at bounding box center [176, 123] width 50 height 34
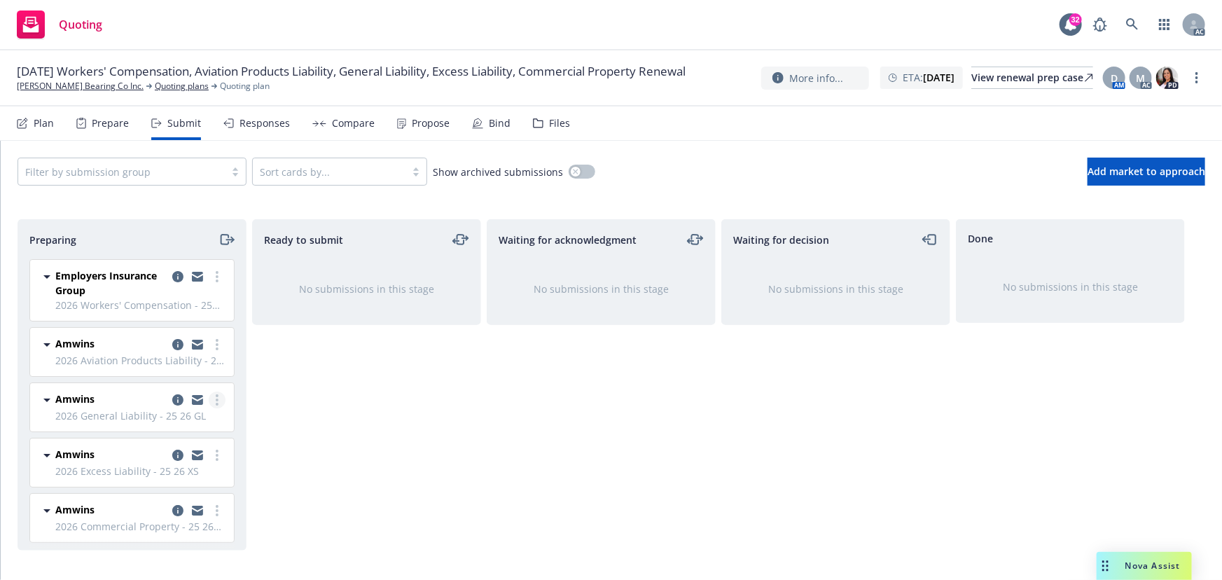
scroll to position [3, 0]
click at [1195, 74] on icon "more" at bounding box center [1196, 77] width 3 height 11
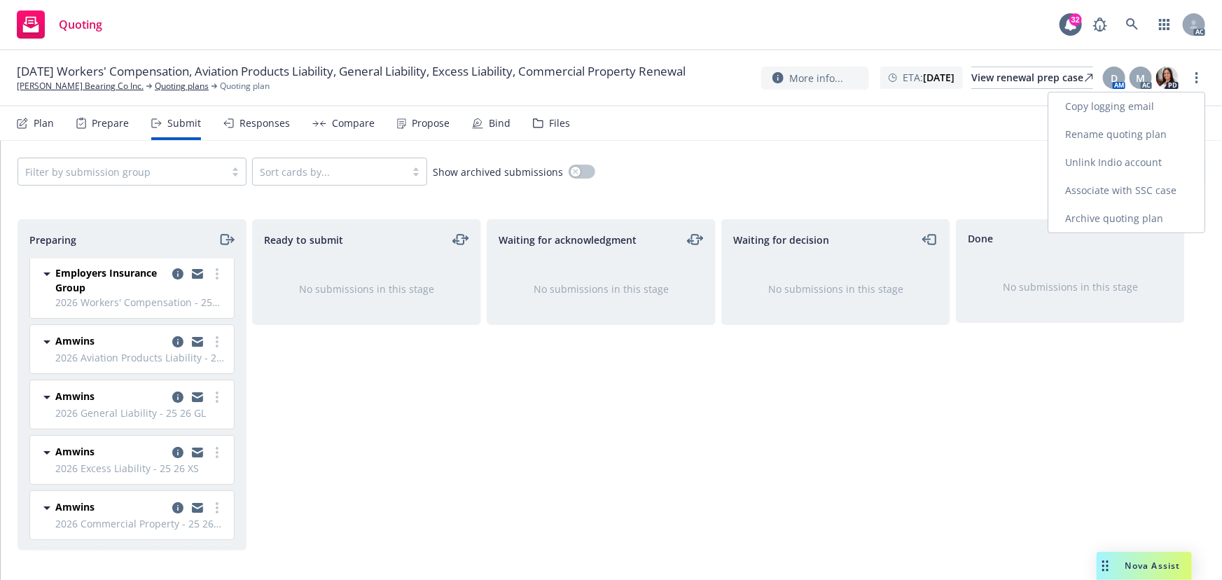
drag, startPoint x: 1129, startPoint y: 111, endPoint x: 940, endPoint y: 65, distance: 194.5
click at [1129, 111] on link "Copy logging email" at bounding box center [1126, 106] width 156 height 28
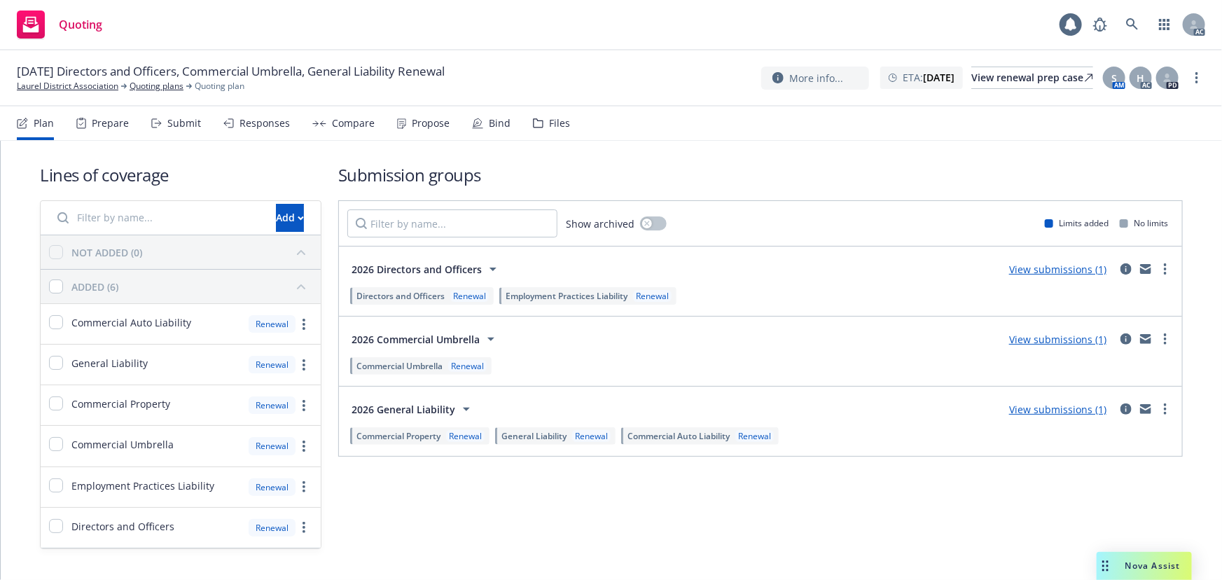
click at [168, 133] on div "Submit" at bounding box center [176, 123] width 50 height 34
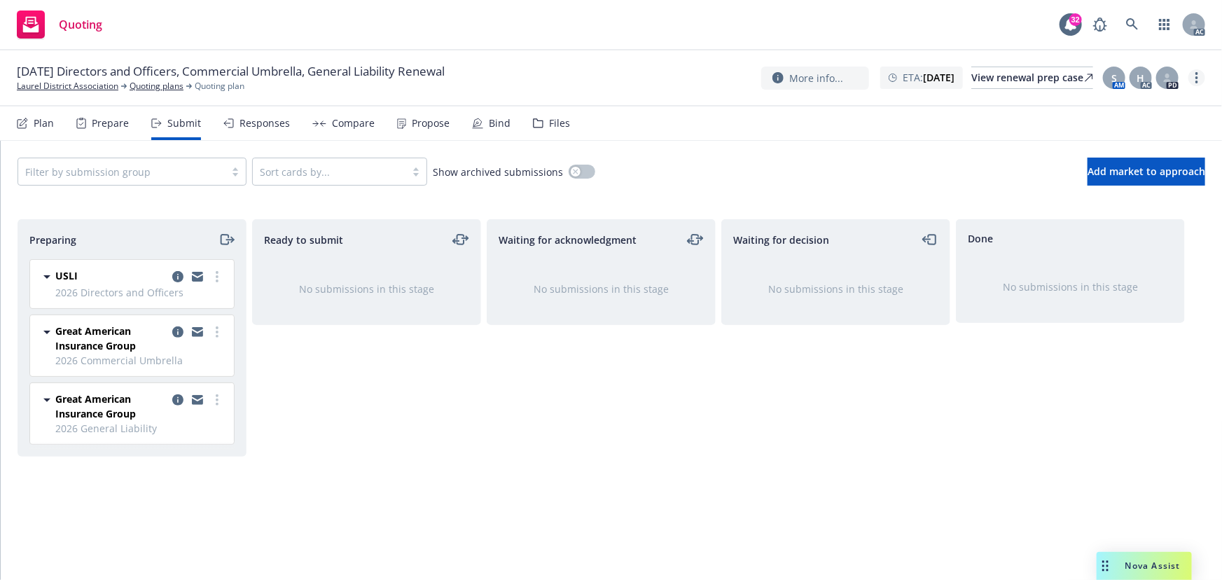
click at [1200, 76] on link "more" at bounding box center [1196, 77] width 17 height 17
click at [1094, 109] on link "Copy logging email" at bounding box center [1126, 106] width 156 height 28
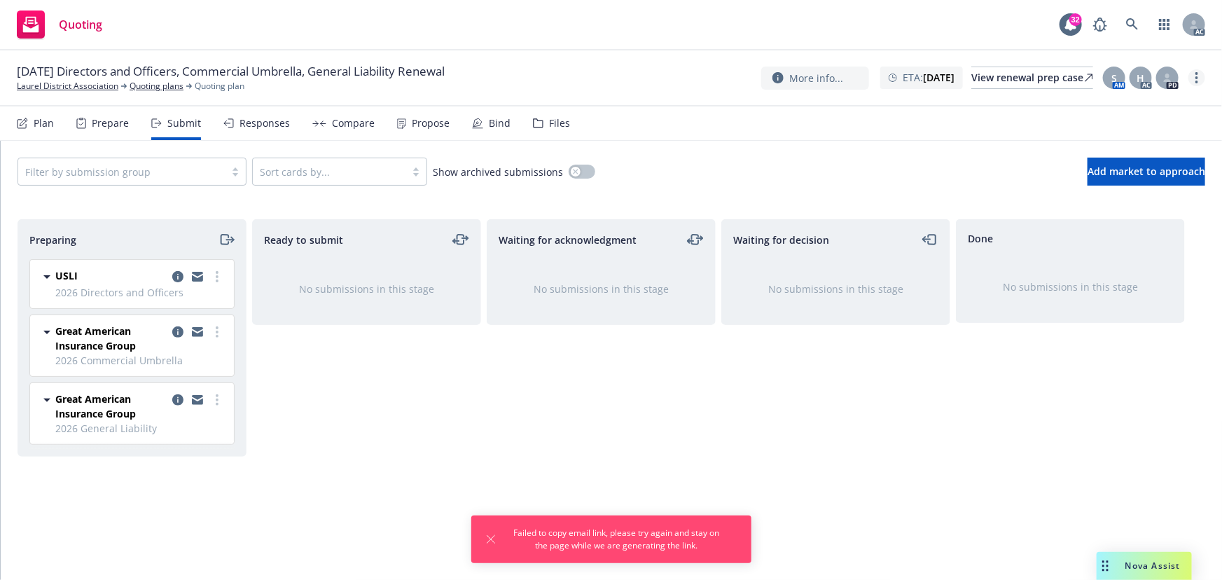
drag, startPoint x: 1205, startPoint y: 76, endPoint x: 1191, endPoint y: 80, distance: 14.4
click at [1205, 76] on link "more" at bounding box center [1196, 77] width 17 height 17
click at [1133, 106] on link "Copy logging email" at bounding box center [1126, 106] width 156 height 28
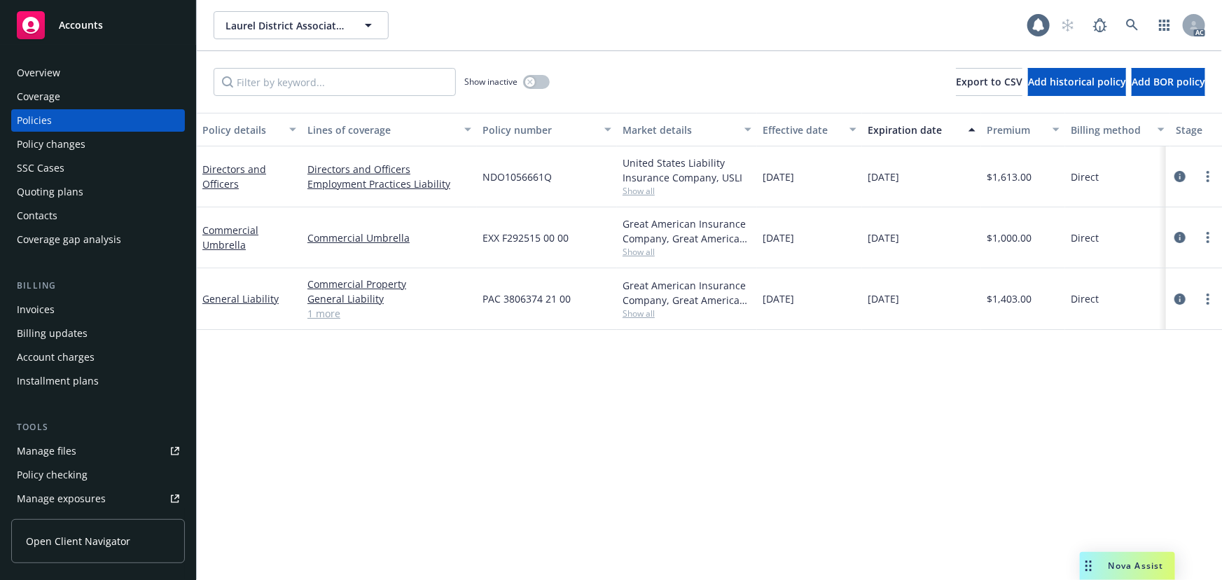
scroll to position [0, 326]
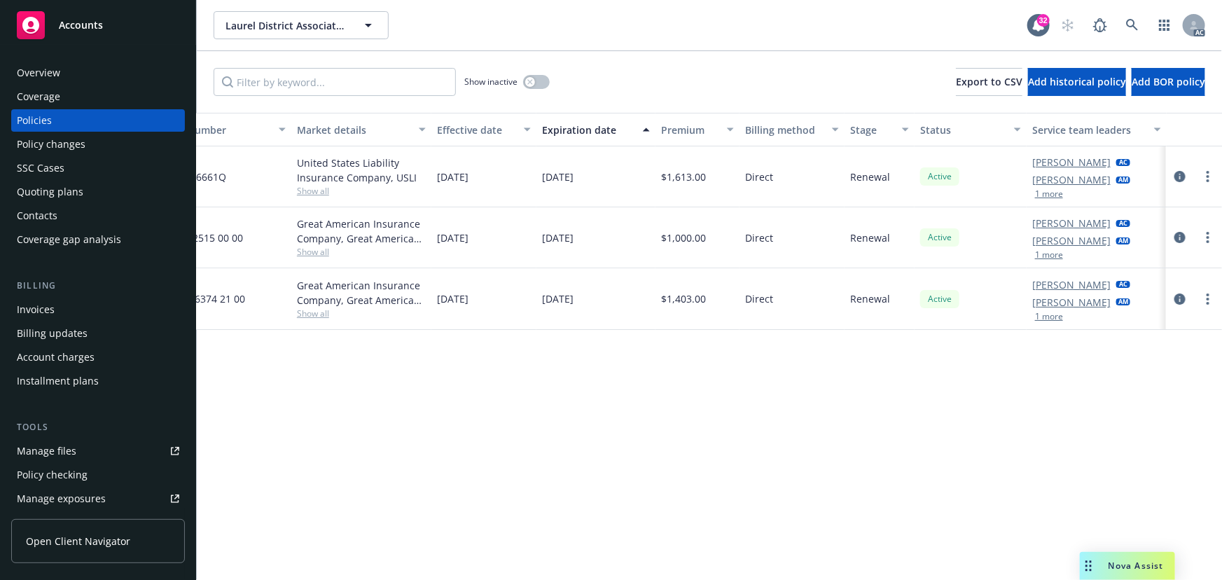
click at [1044, 191] on button "1 more" at bounding box center [1049, 194] width 28 height 8
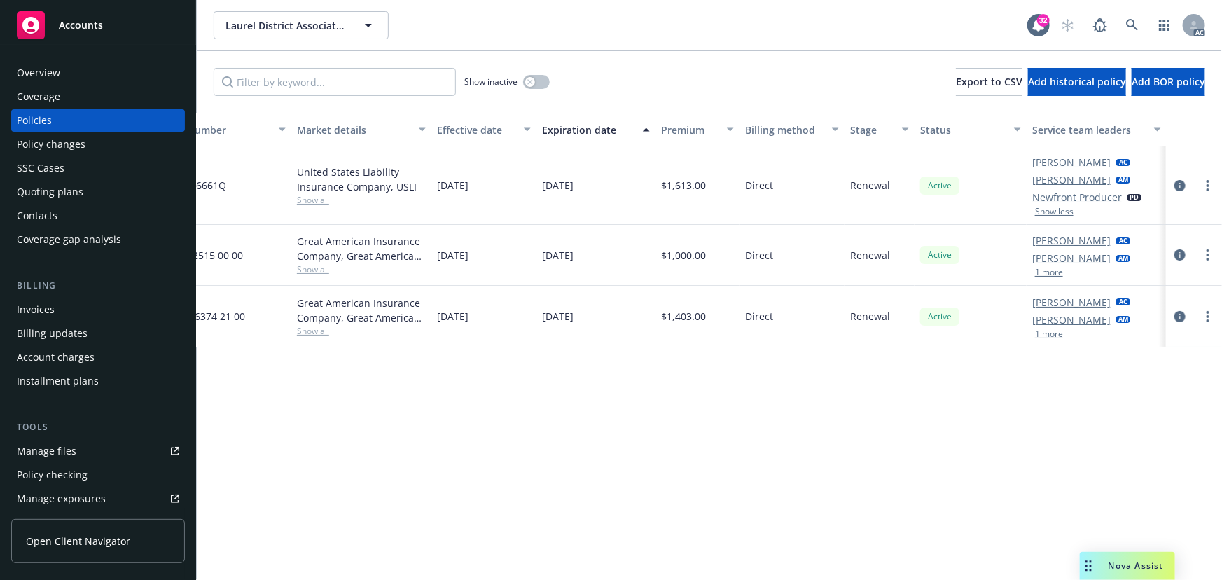
click at [1036, 273] on button "1 more" at bounding box center [1049, 272] width 28 height 8
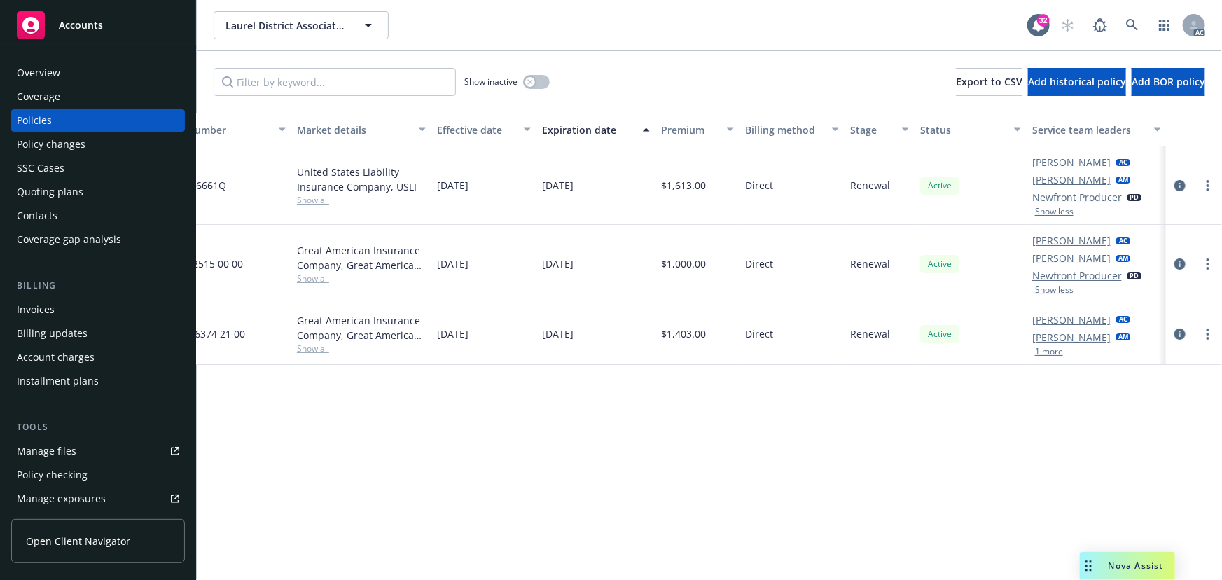
click at [1045, 350] on button "1 more" at bounding box center [1049, 351] width 28 height 8
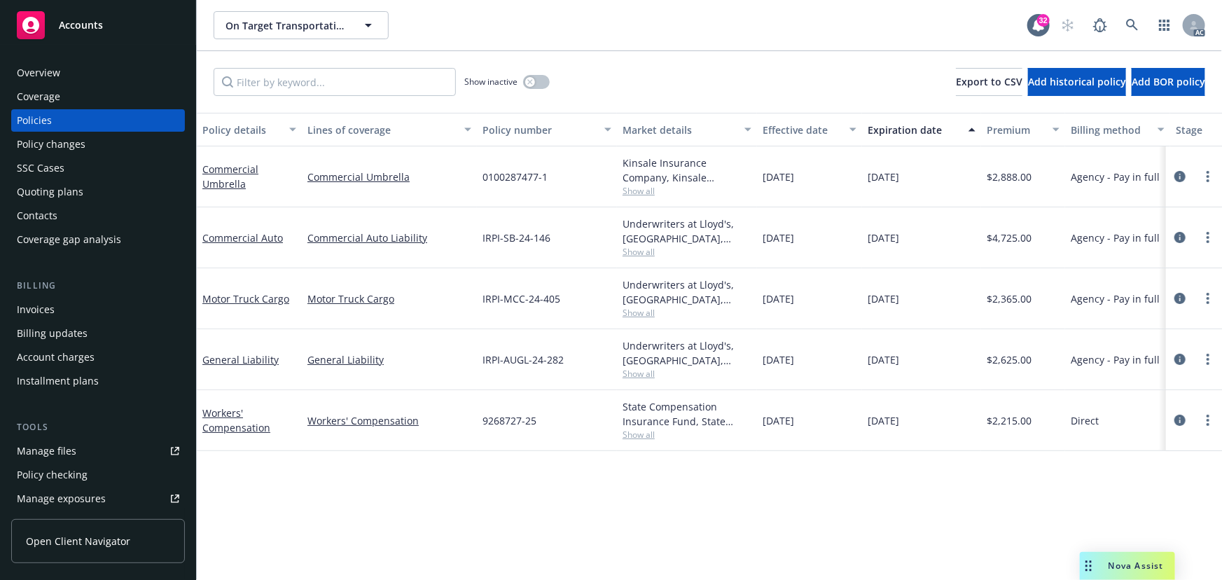
scroll to position [0, 326]
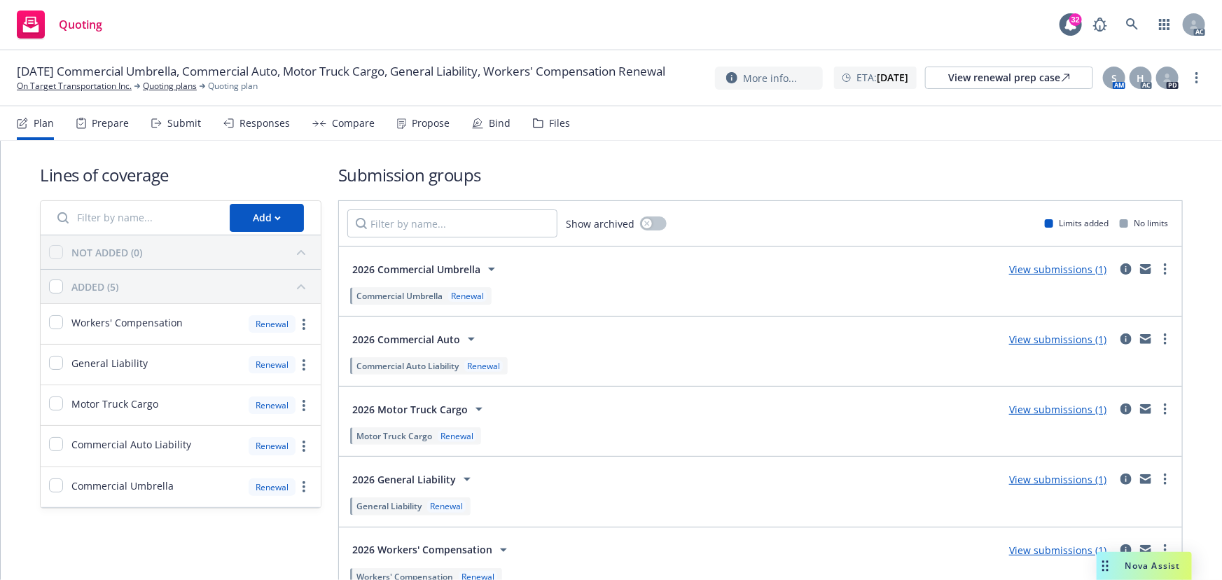
click at [172, 137] on div "Submit" at bounding box center [176, 123] width 50 height 34
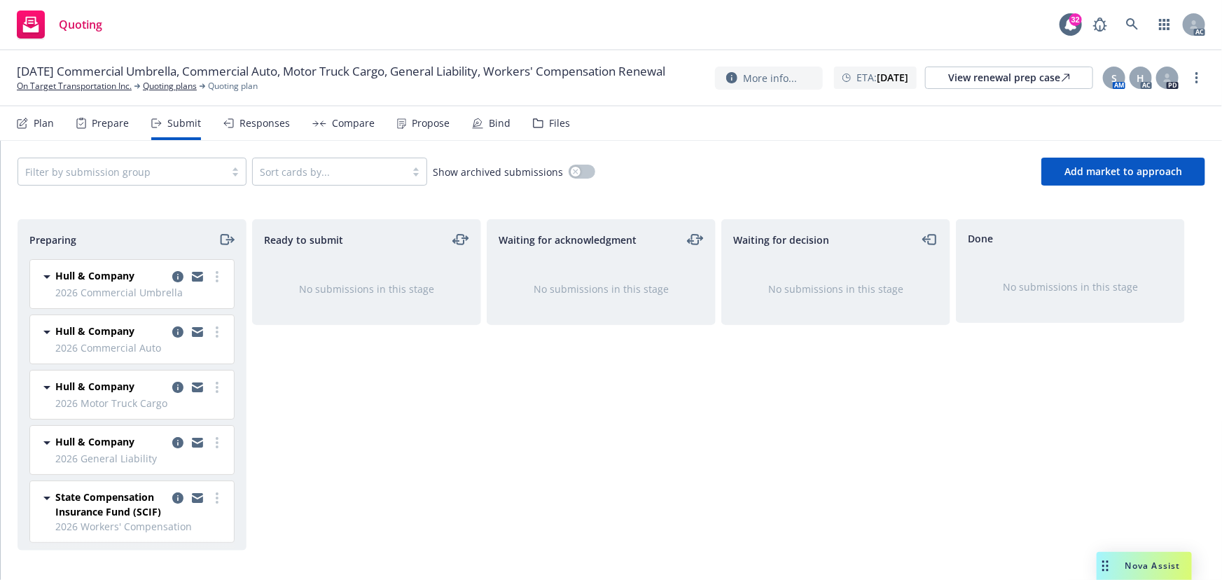
scroll to position [3, 0]
click at [1197, 76] on link "more" at bounding box center [1196, 77] width 17 height 17
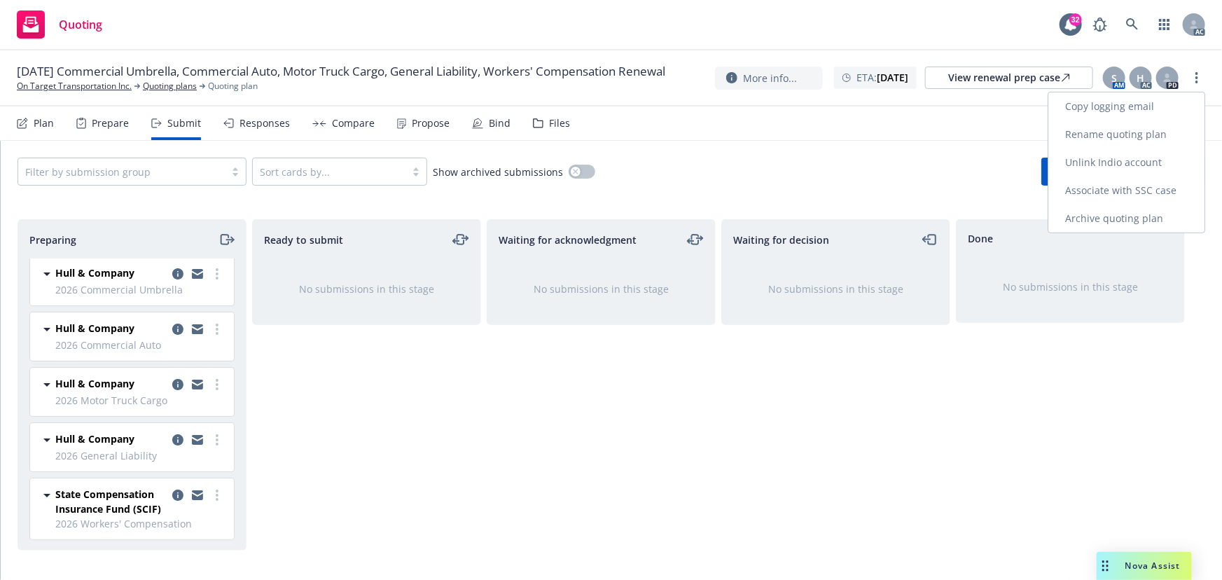
click at [1085, 98] on link "Copy logging email" at bounding box center [1126, 106] width 156 height 28
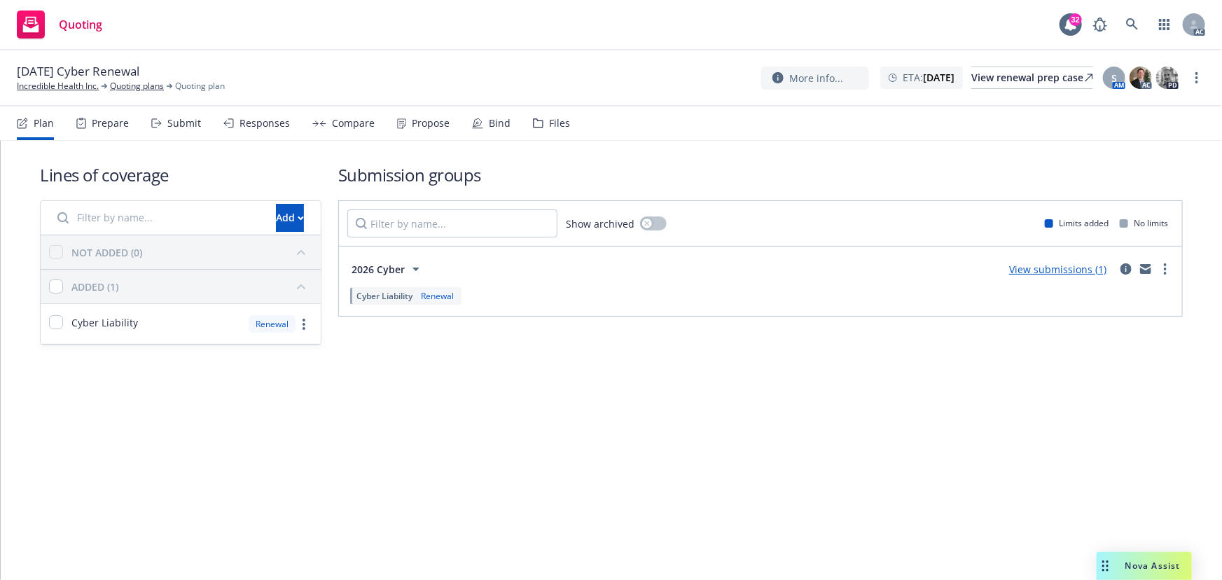
click at [177, 126] on div "Submit" at bounding box center [184, 123] width 34 height 11
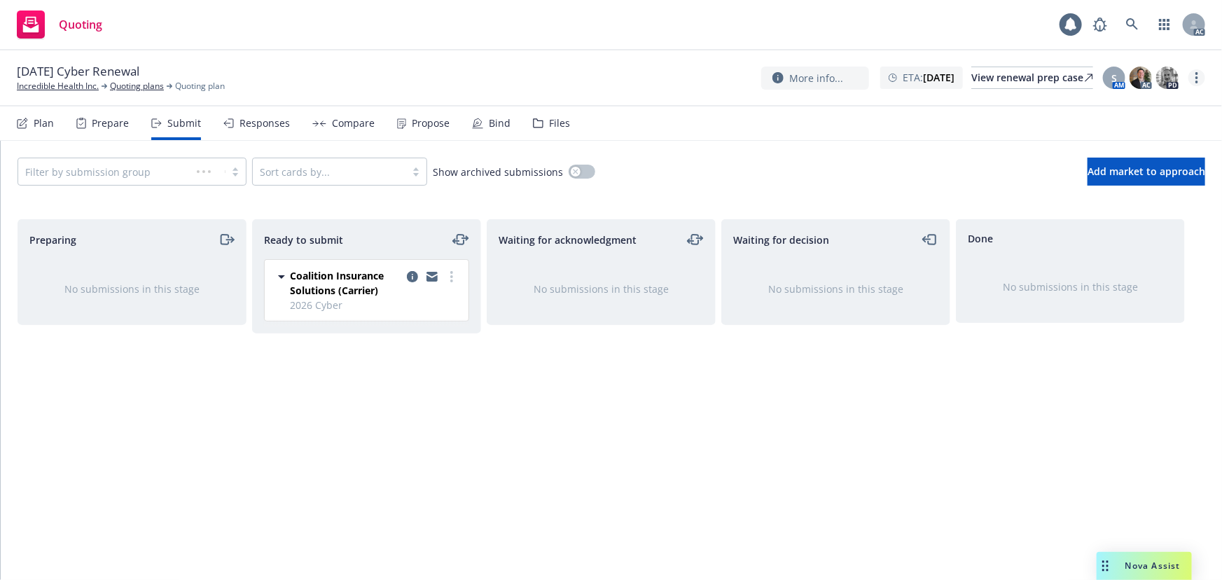
click at [1194, 78] on link "more" at bounding box center [1196, 77] width 17 height 17
click at [1109, 108] on link "Copy logging email" at bounding box center [1126, 106] width 156 height 28
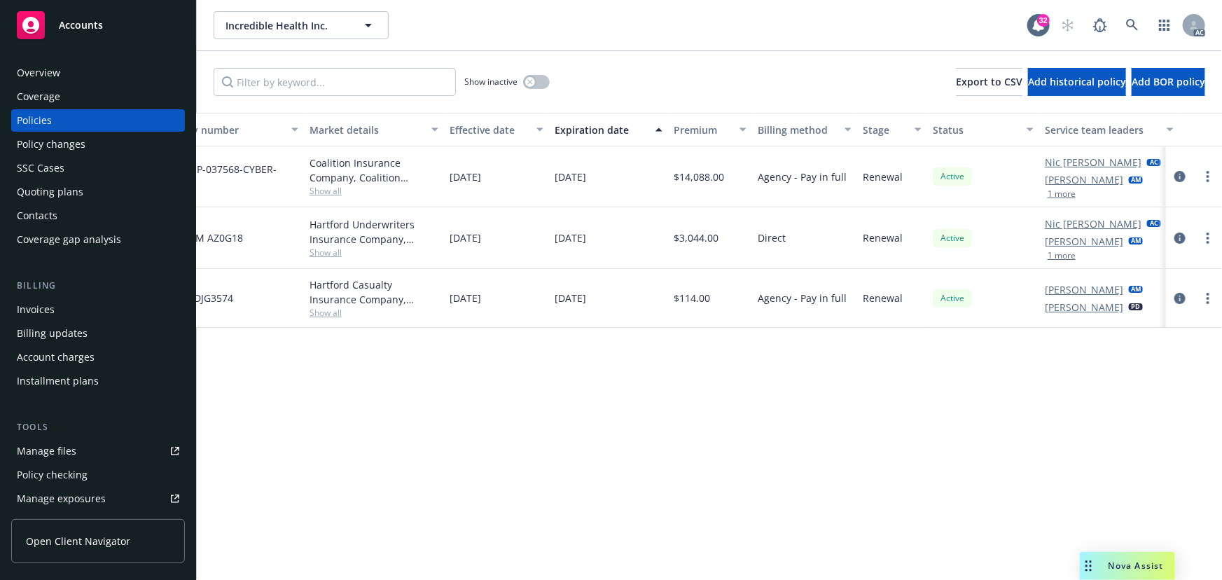
scroll to position [0, 326]
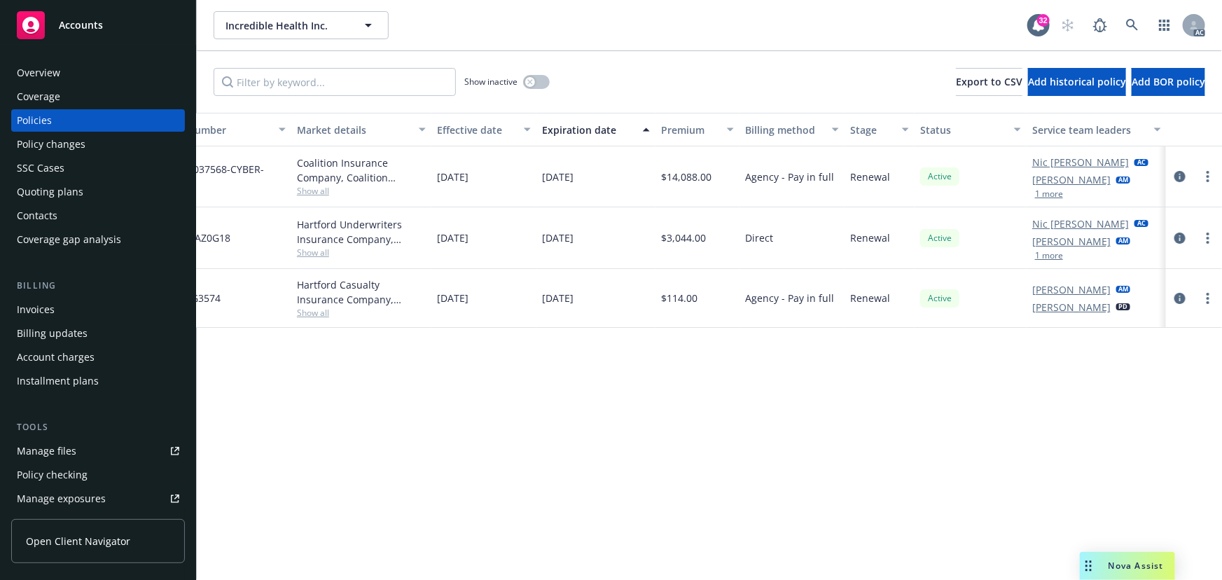
click at [1051, 190] on button "1 more" at bounding box center [1049, 194] width 28 height 8
